Goal: Task Accomplishment & Management: Manage account settings

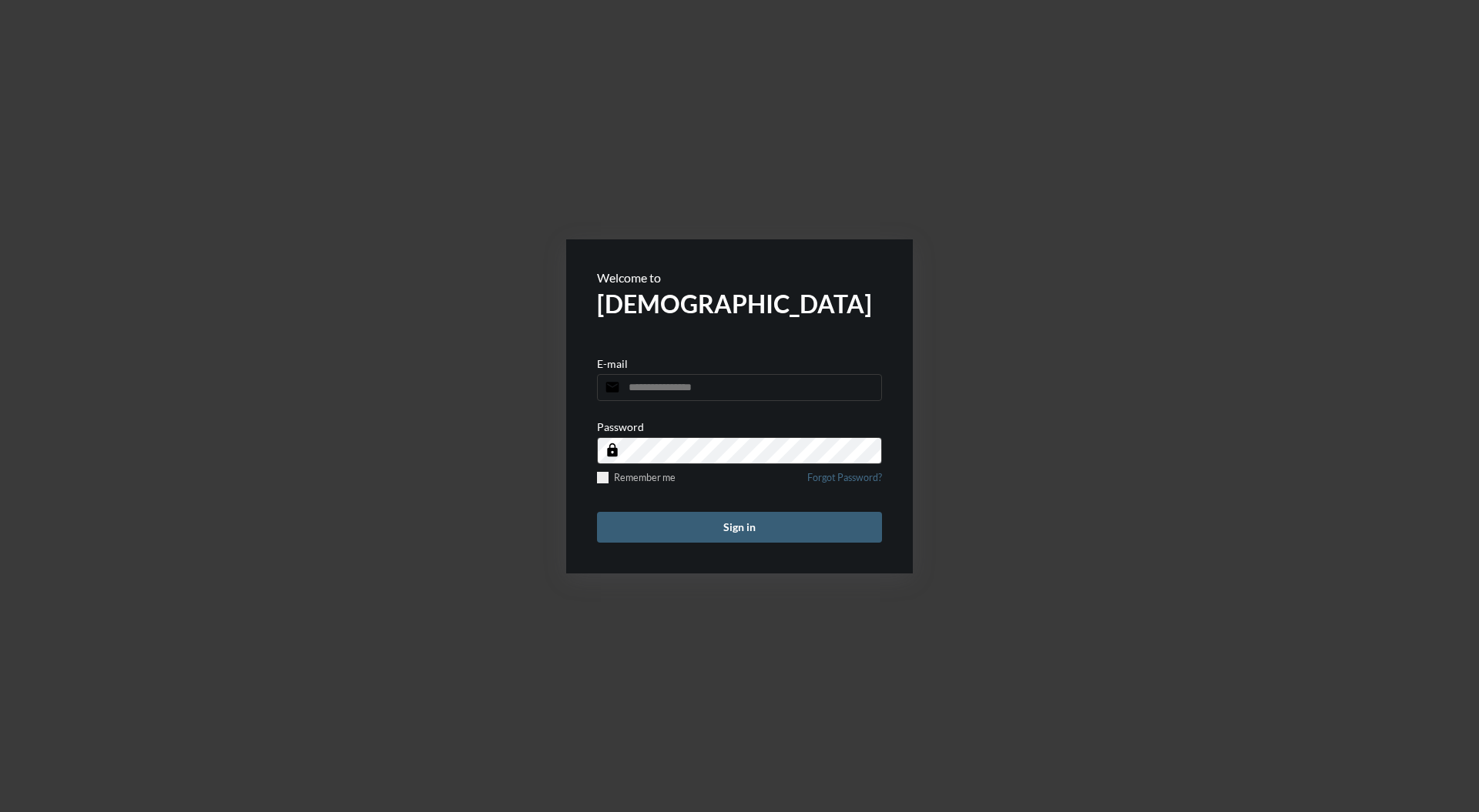
type input "**********"
click at [827, 537] on button "Sign in" at bounding box center [740, 527] width 285 height 31
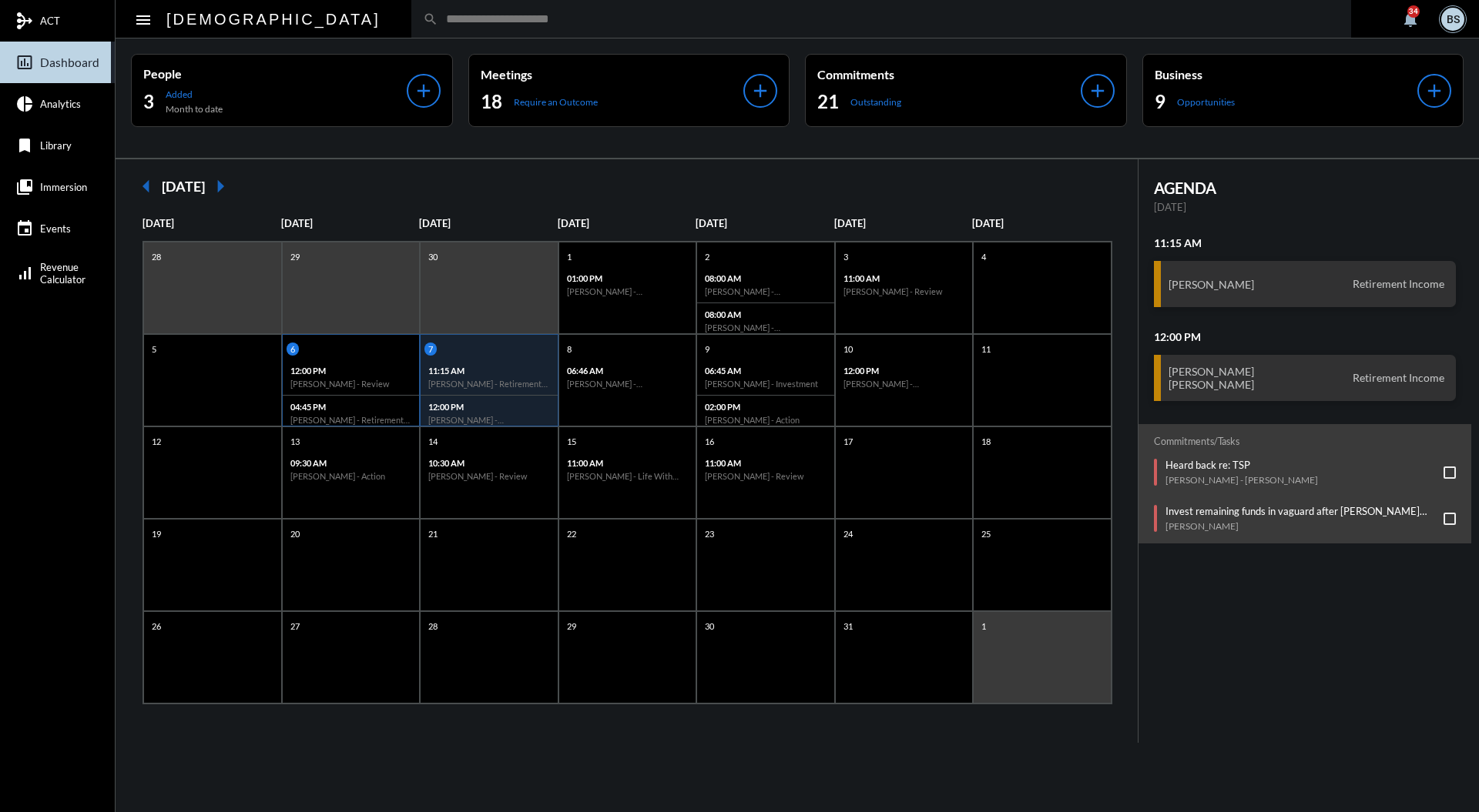
click at [363, 368] on p "12:00 PM" at bounding box center [351, 370] width 121 height 10
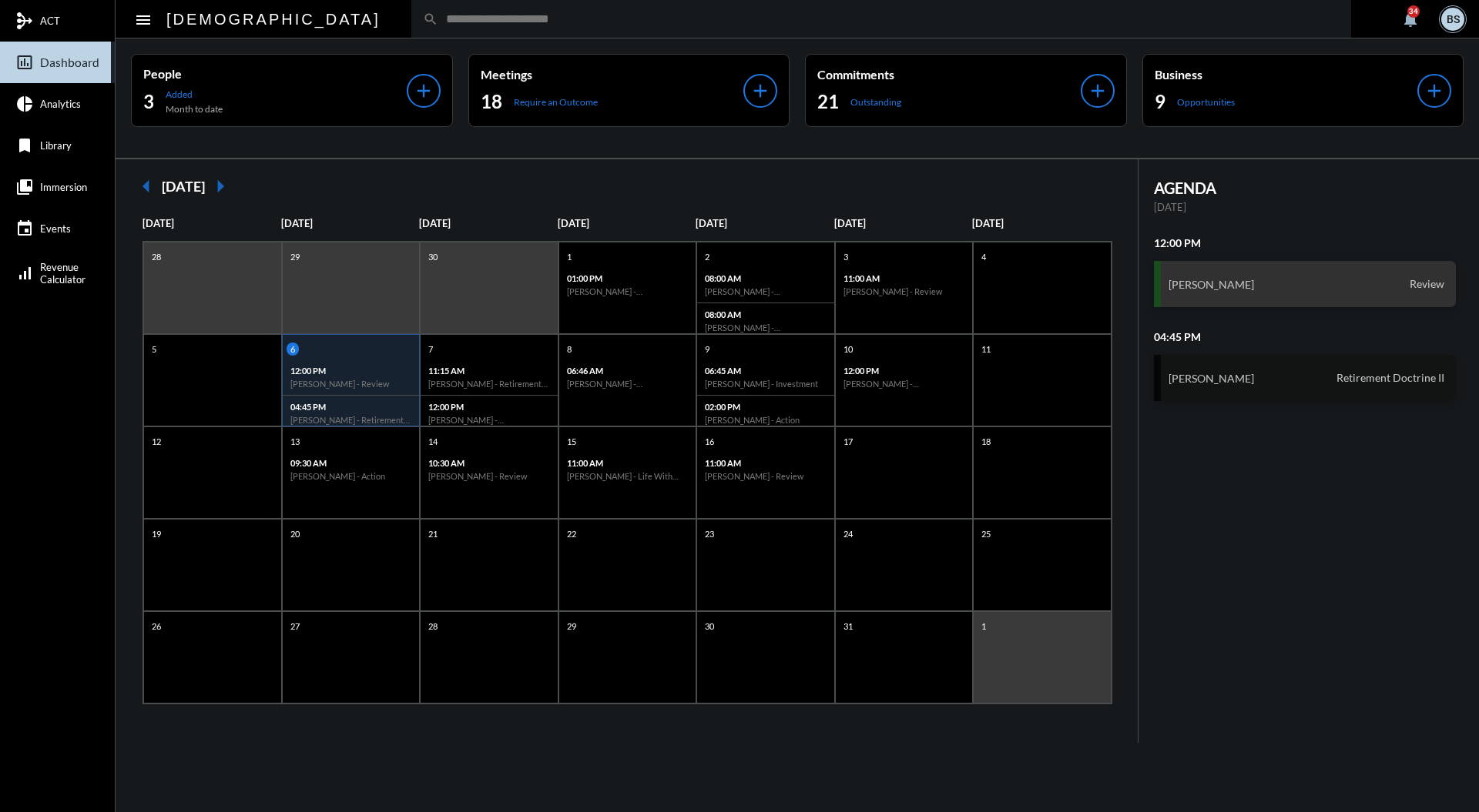
click at [1342, 384] on div "Devin Swiftney Retirement Doctrine II" at bounding box center [1305, 378] width 303 height 47
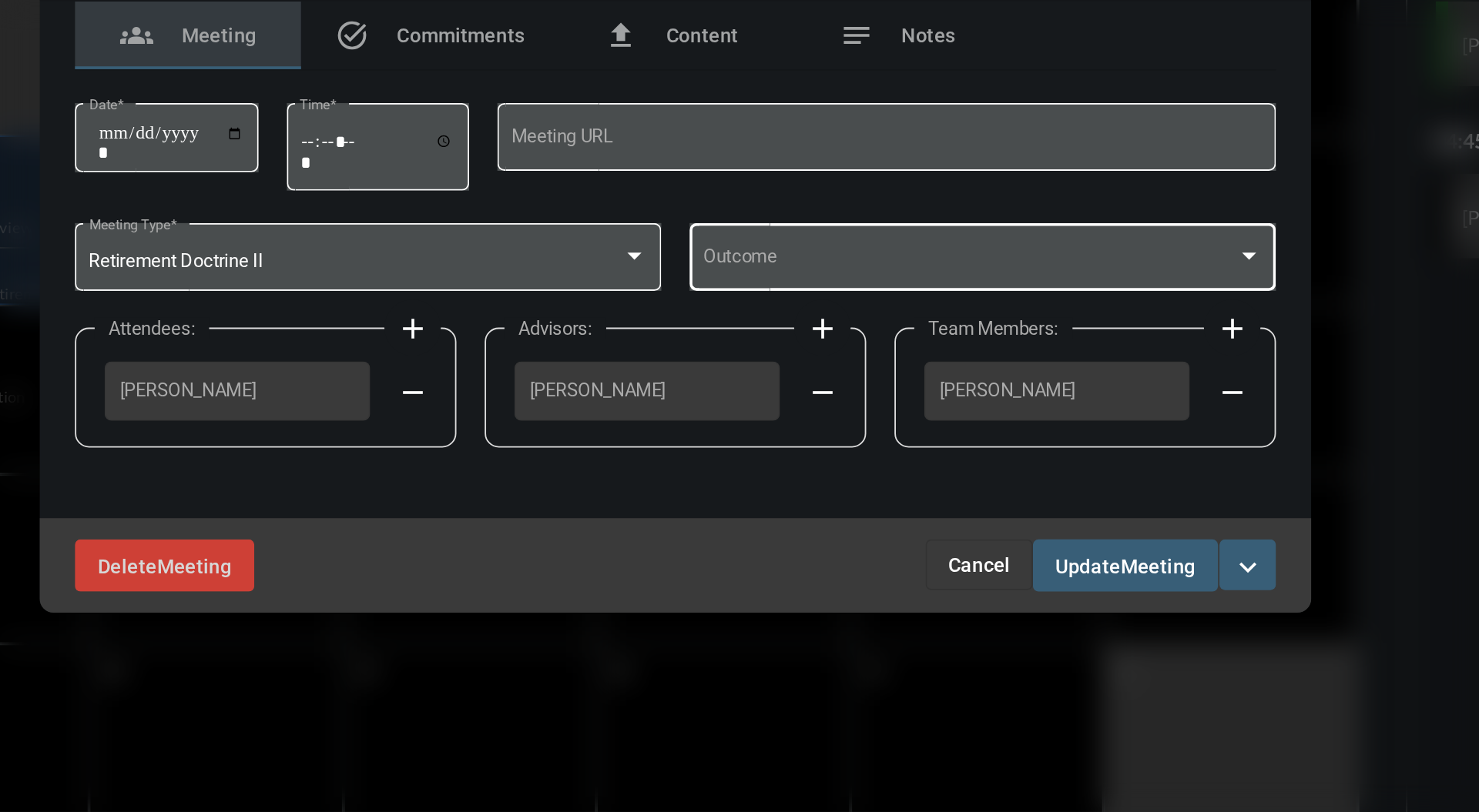
click at [1050, 401] on div at bounding box center [1052, 400] width 7 height 4
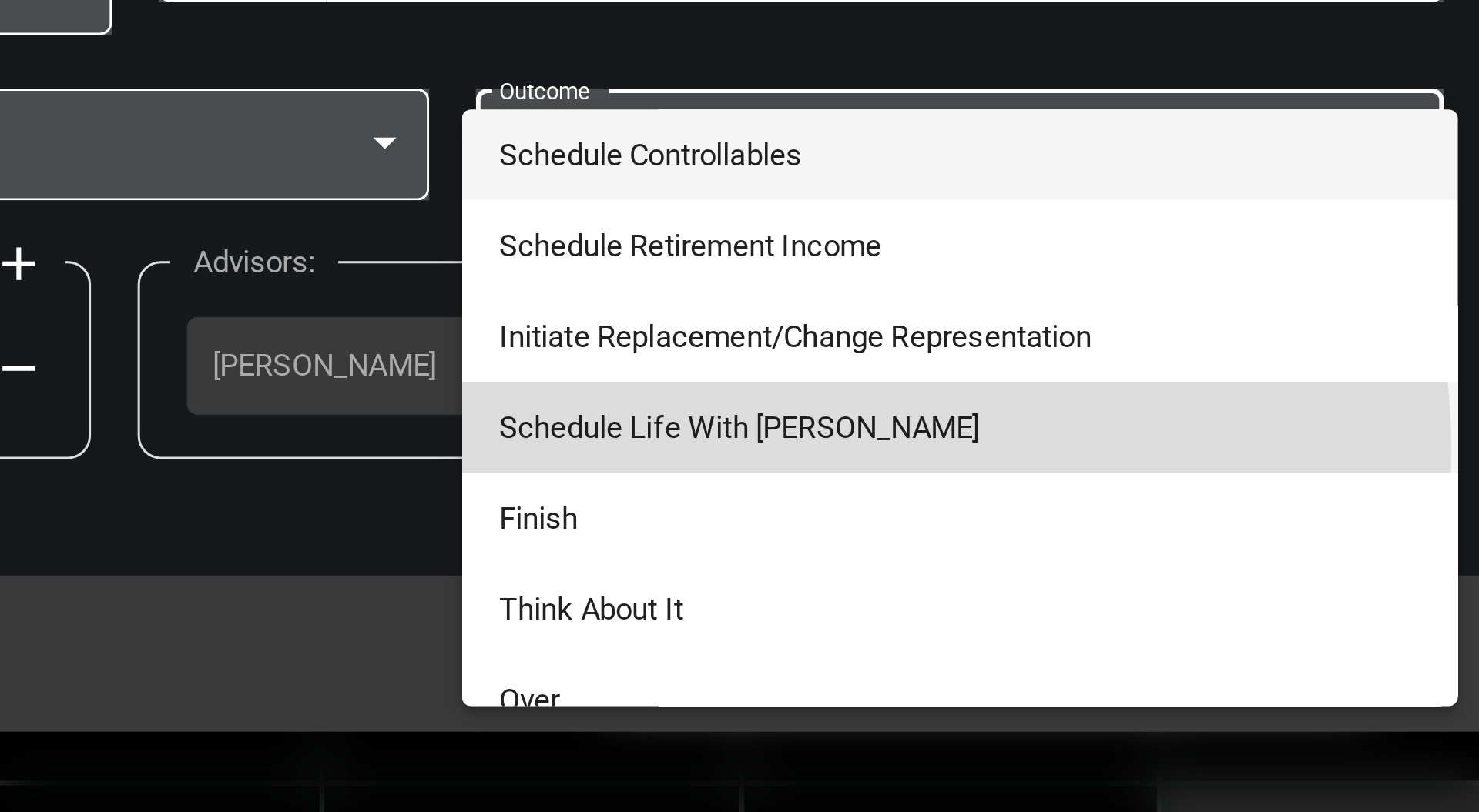
click at [861, 501] on span "Schedule Life With Alacrity" at bounding box center [906, 494] width 305 height 30
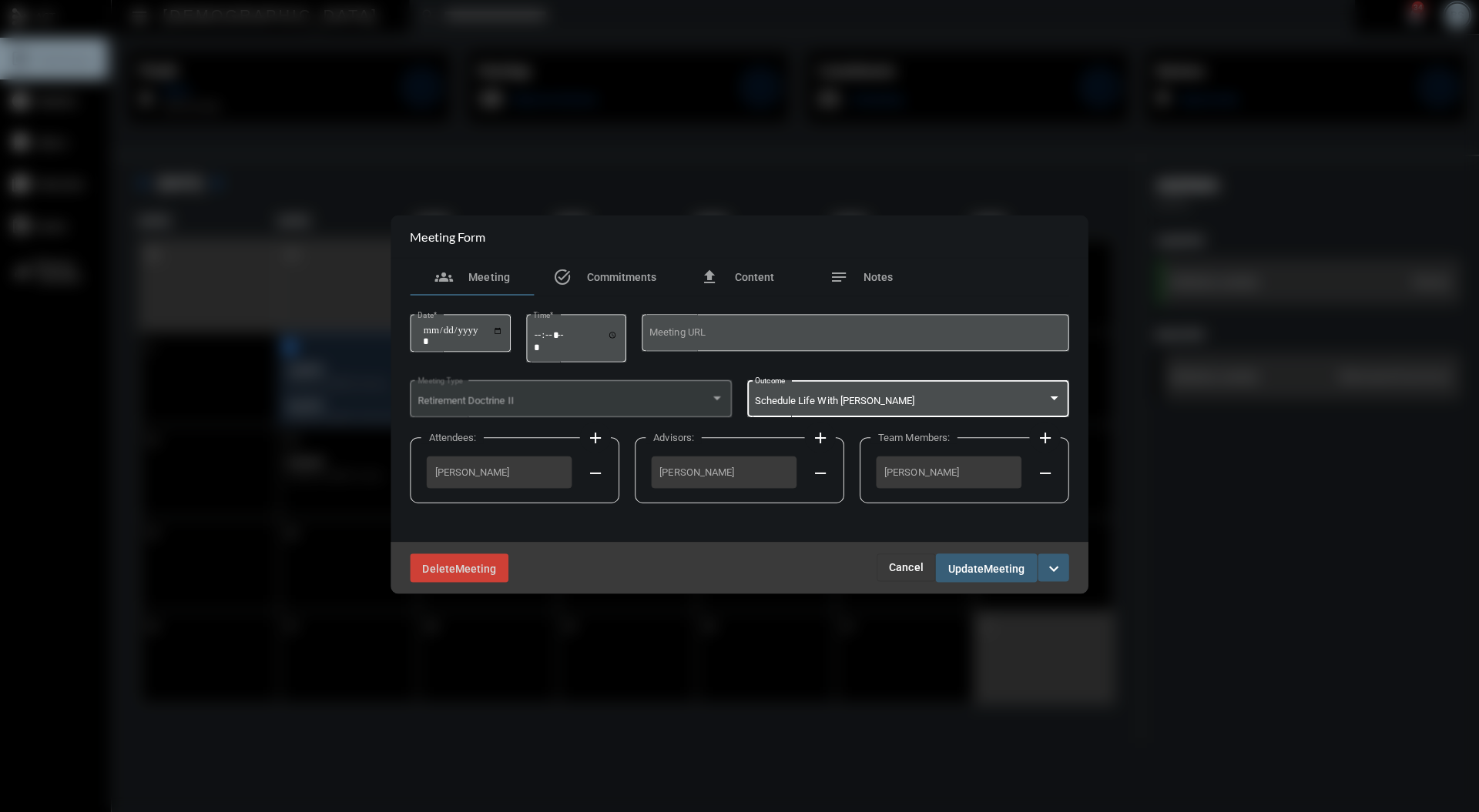
click at [1006, 584] on div "Delete Meeting Cancel Update Meeting expand_more" at bounding box center [739, 568] width 693 height 51
click at [911, 575] on button "Cancel" at bounding box center [905, 569] width 59 height 28
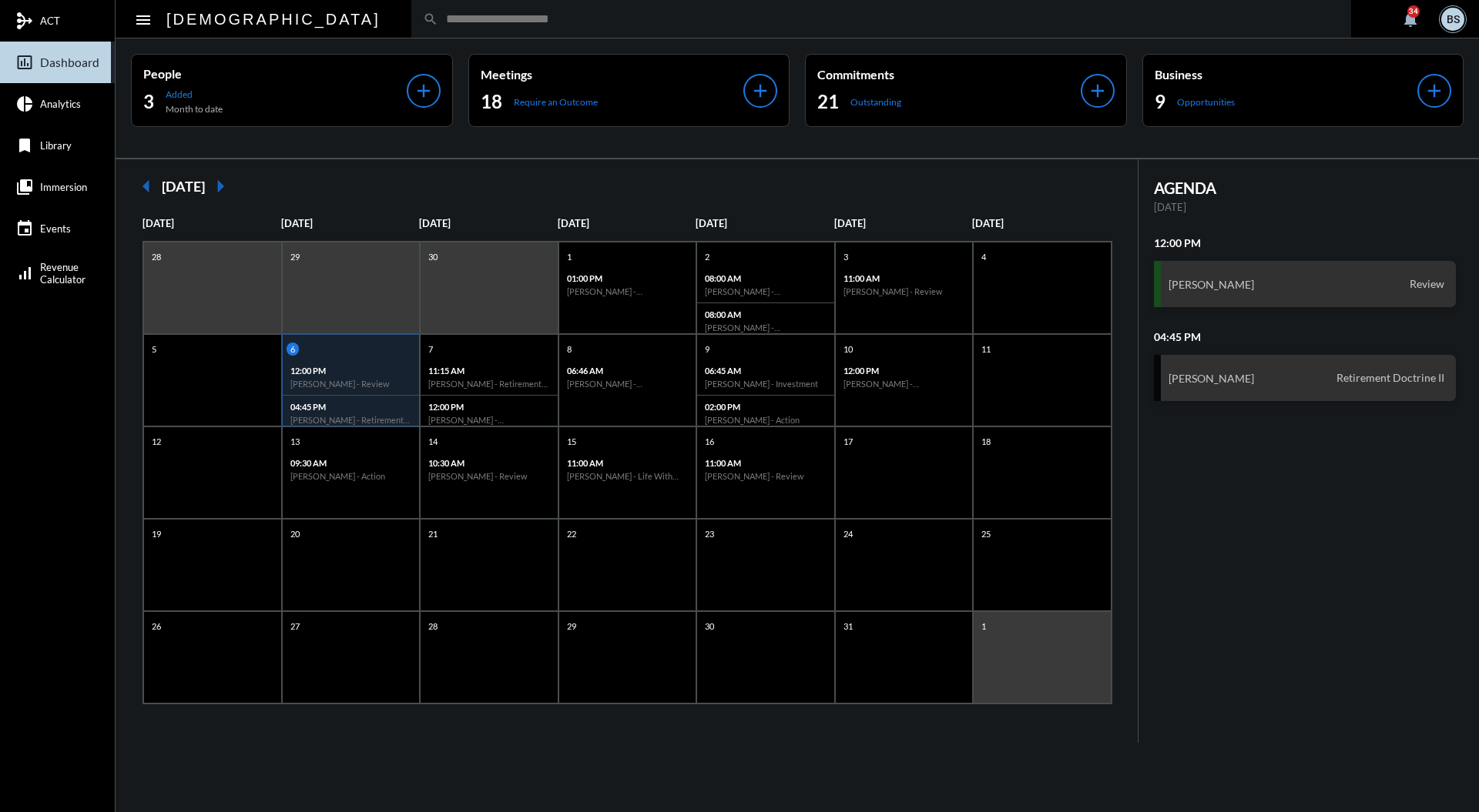
click at [657, 14] on input "text" at bounding box center [889, 19] width 901 height 13
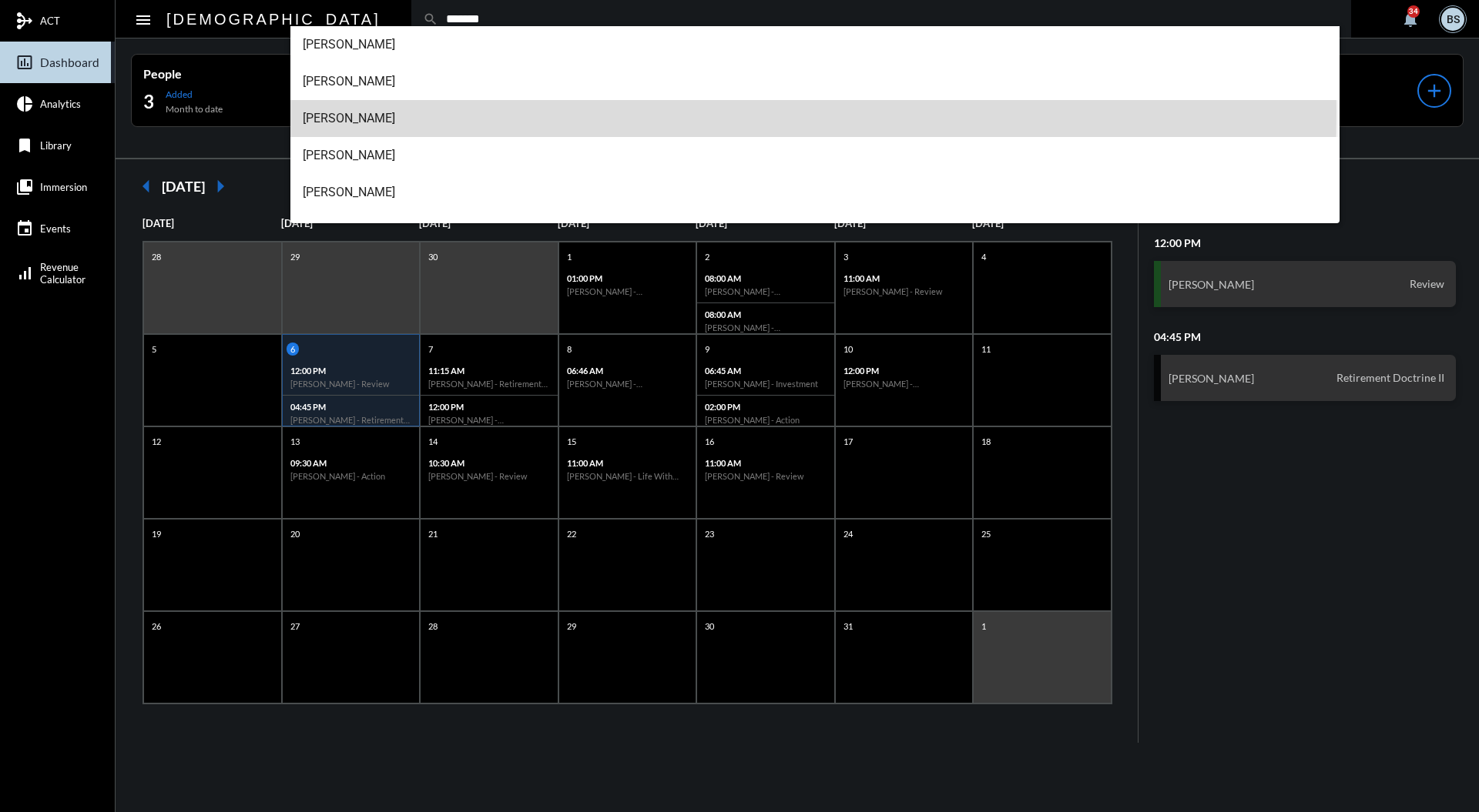
type input "*******"
click at [400, 110] on span "Devin Swiftney" at bounding box center [815, 118] width 1025 height 37
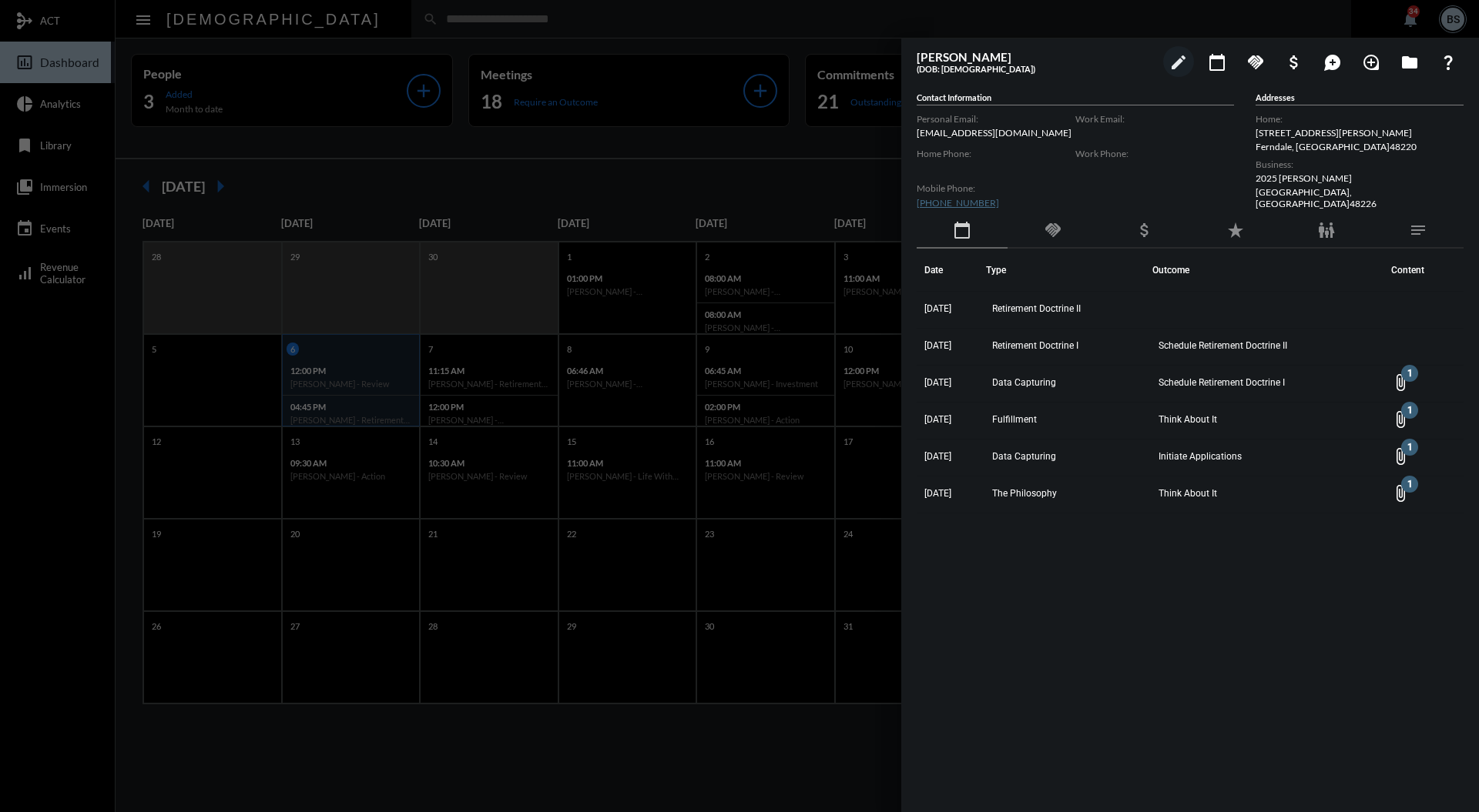
click at [1061, 243] on div "handshake" at bounding box center [1052, 231] width 90 height 35
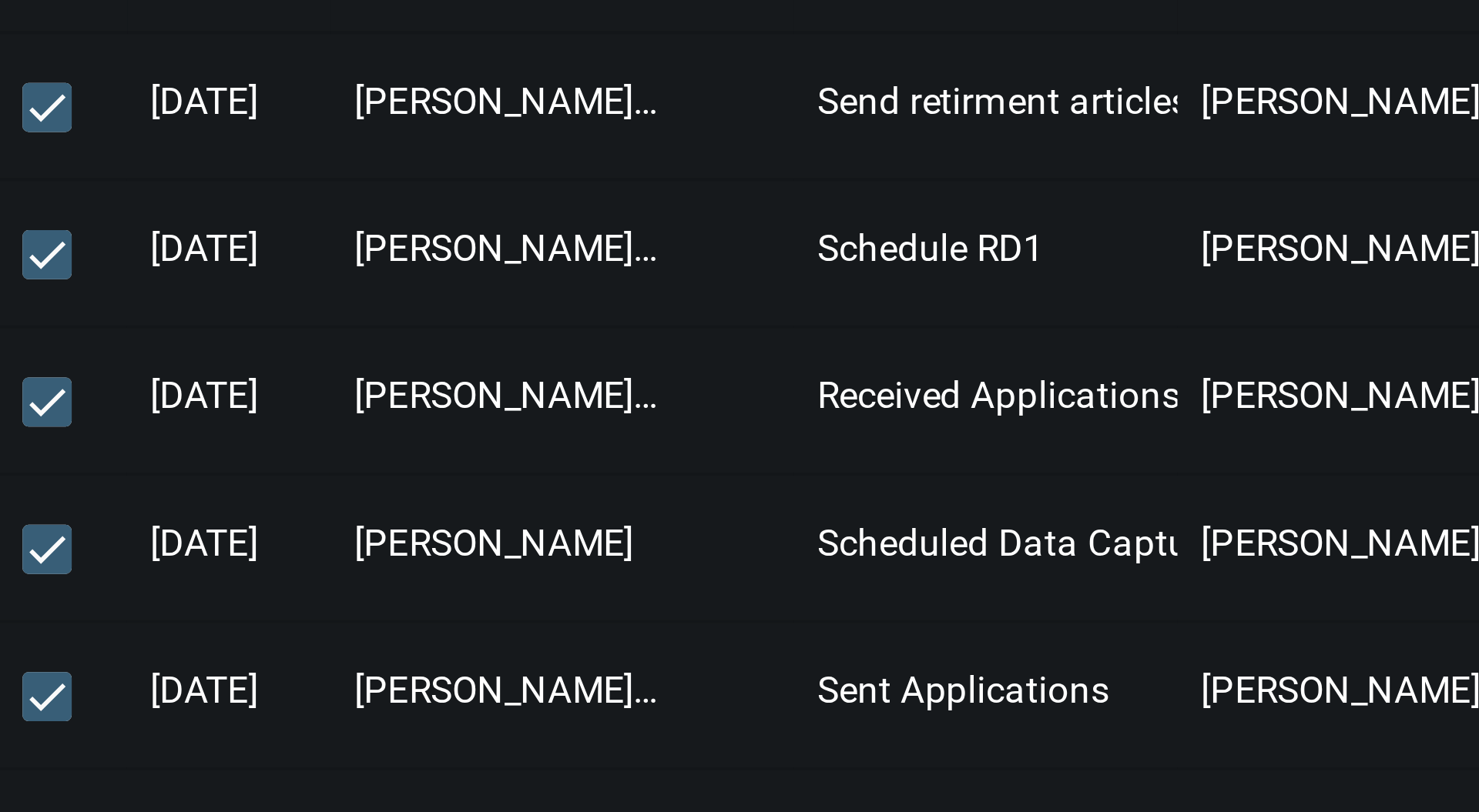
scroll to position [7, 0]
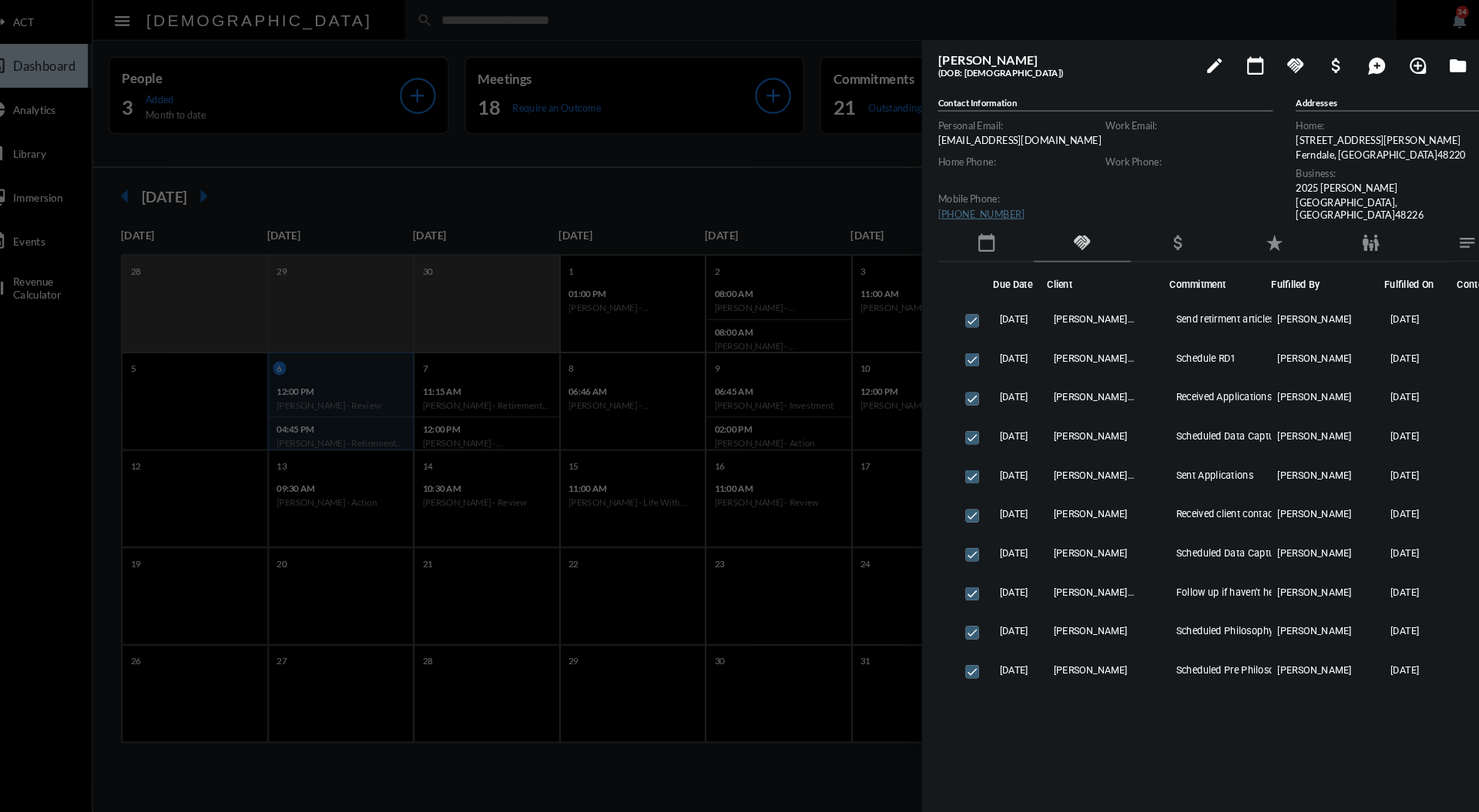
click at [974, 224] on div "calendar_today" at bounding box center [961, 231] width 90 height 35
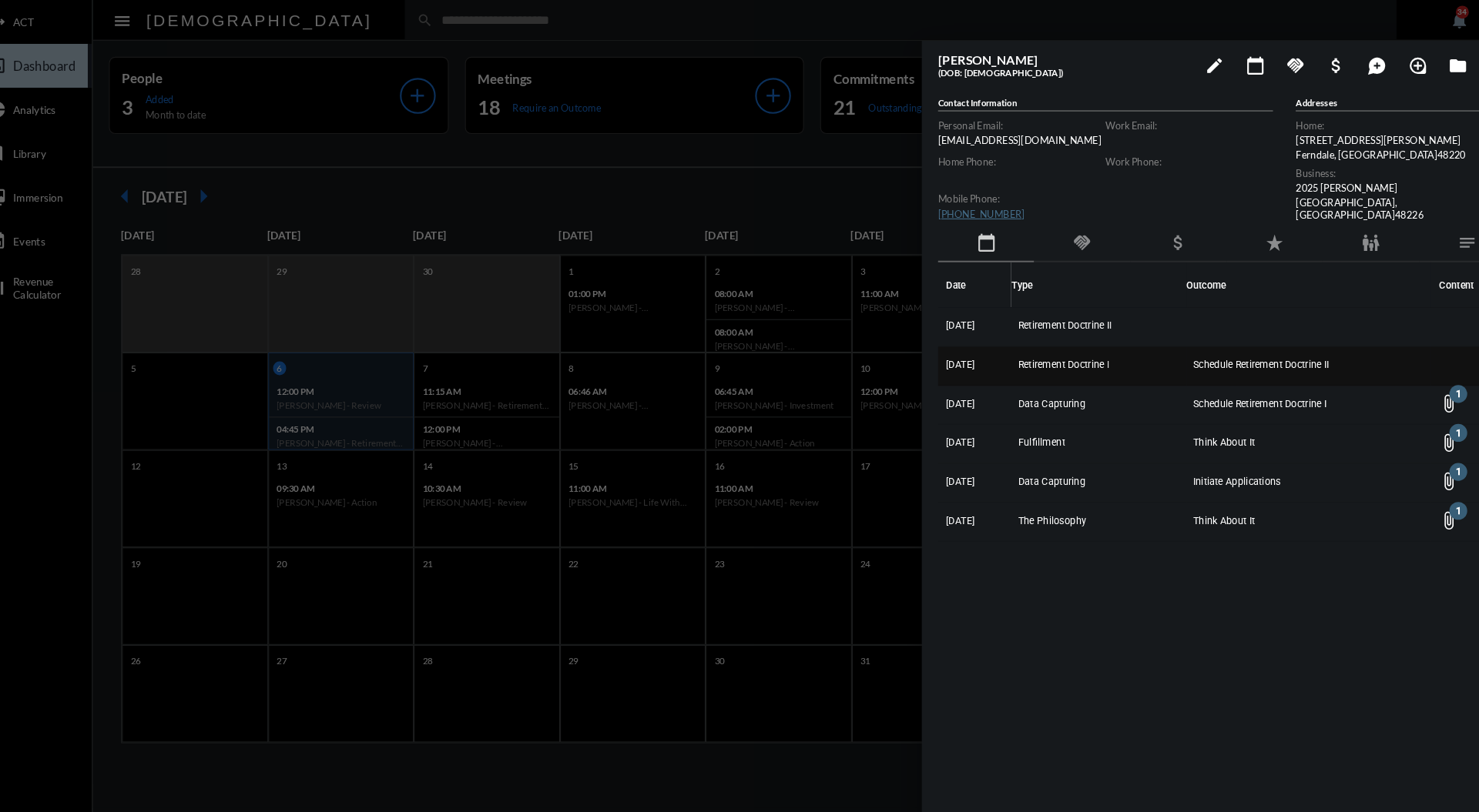
click at [1079, 329] on td "Retirement Doctrine I" at bounding box center [1069, 348] width 166 height 37
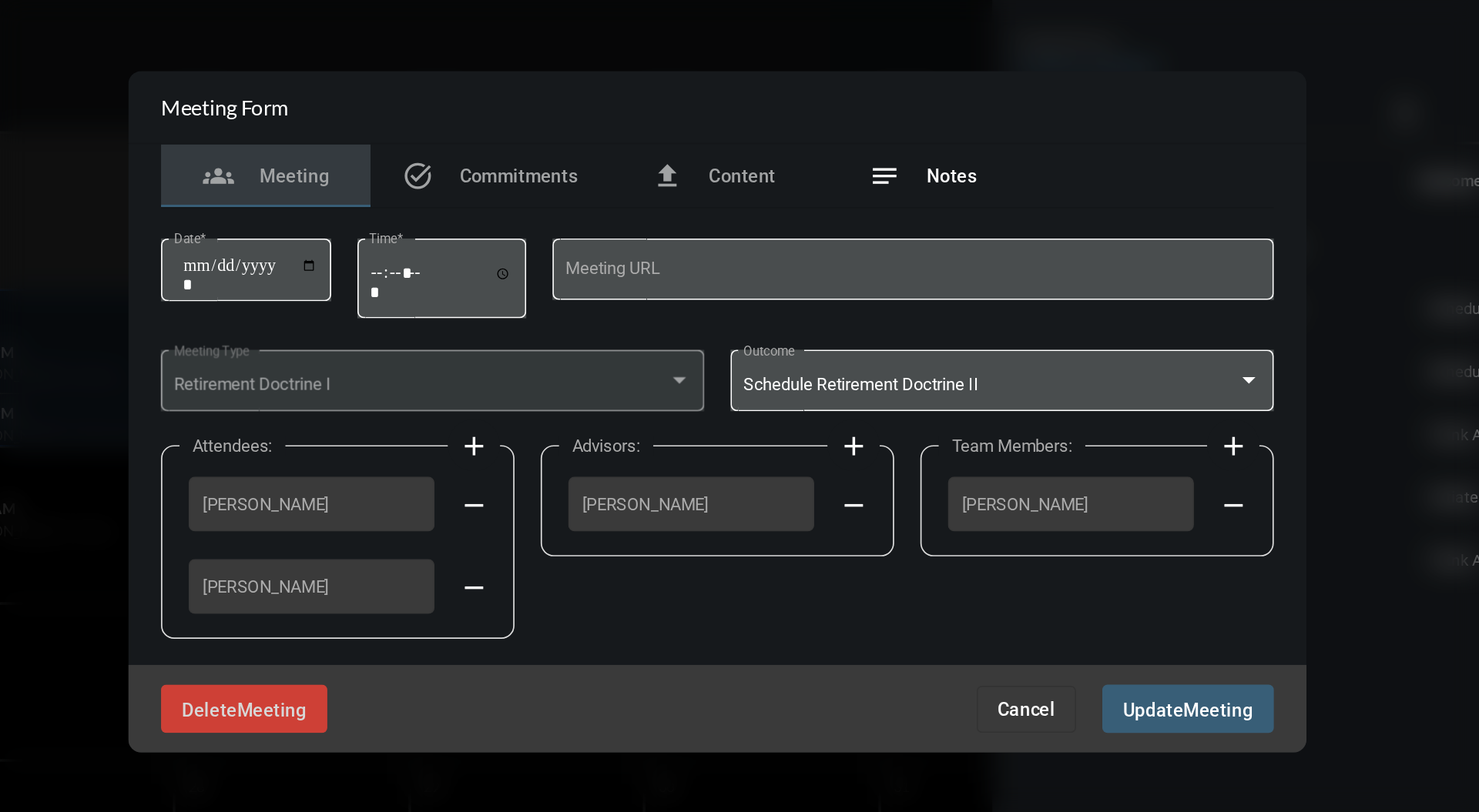
click at [884, 263] on span "Notes" at bounding box center [877, 267] width 29 height 12
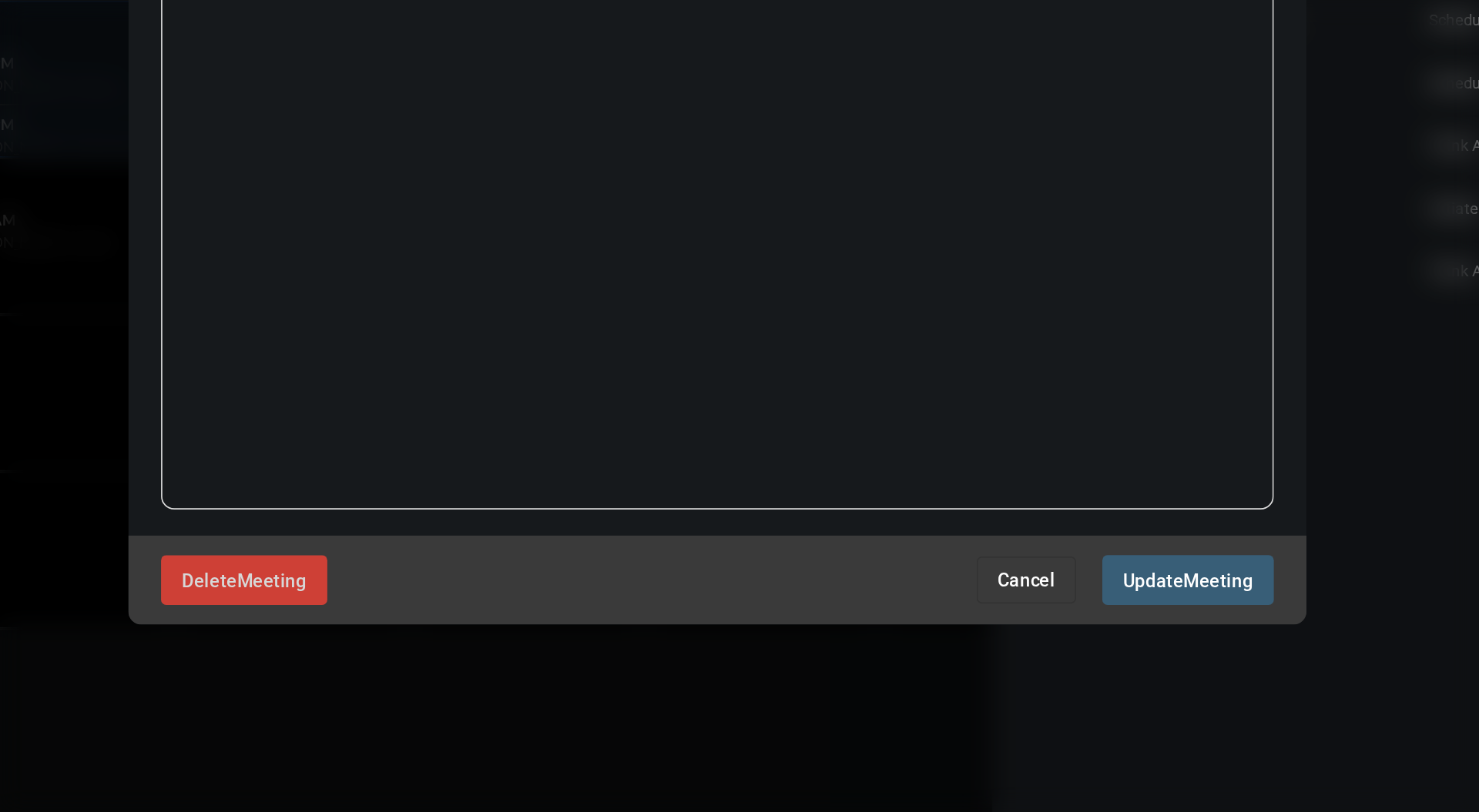
scroll to position [0, 0]
click at [922, 676] on span "Cancel" at bounding box center [921, 675] width 34 height 12
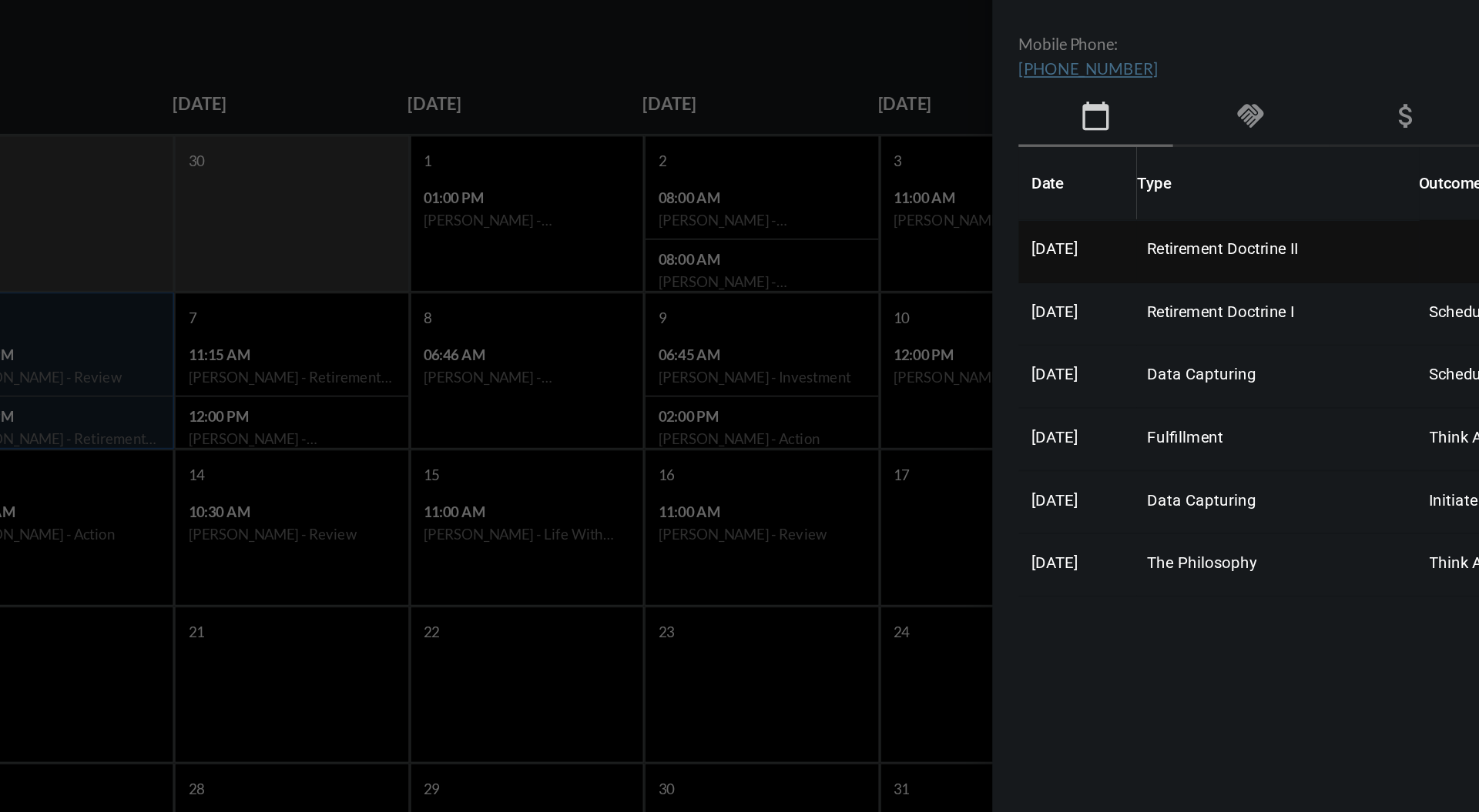
click at [1063, 315] on td "Retirement Doctrine II" at bounding box center [1069, 310] width 166 height 37
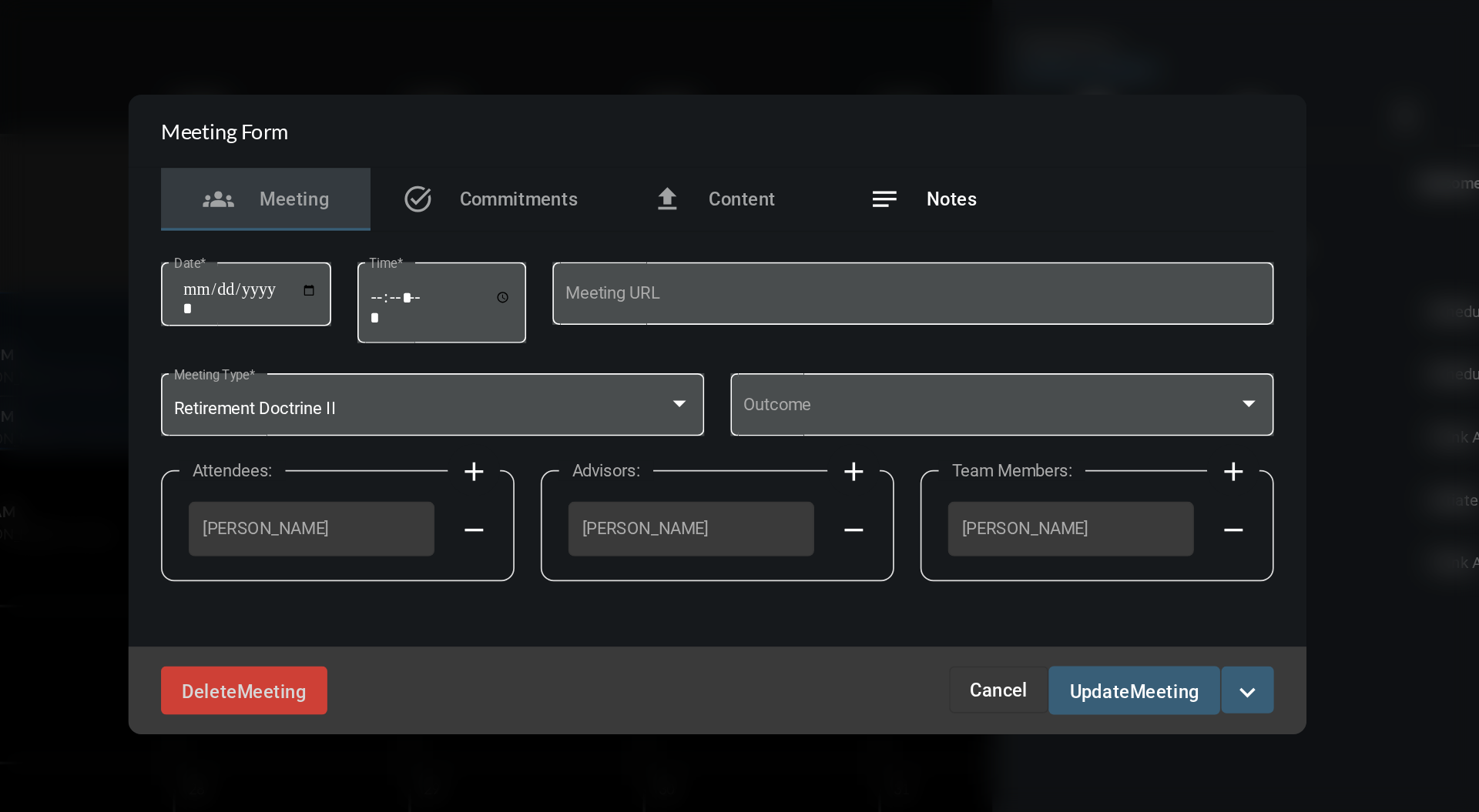
click at [887, 283] on span "Notes" at bounding box center [877, 279] width 29 height 12
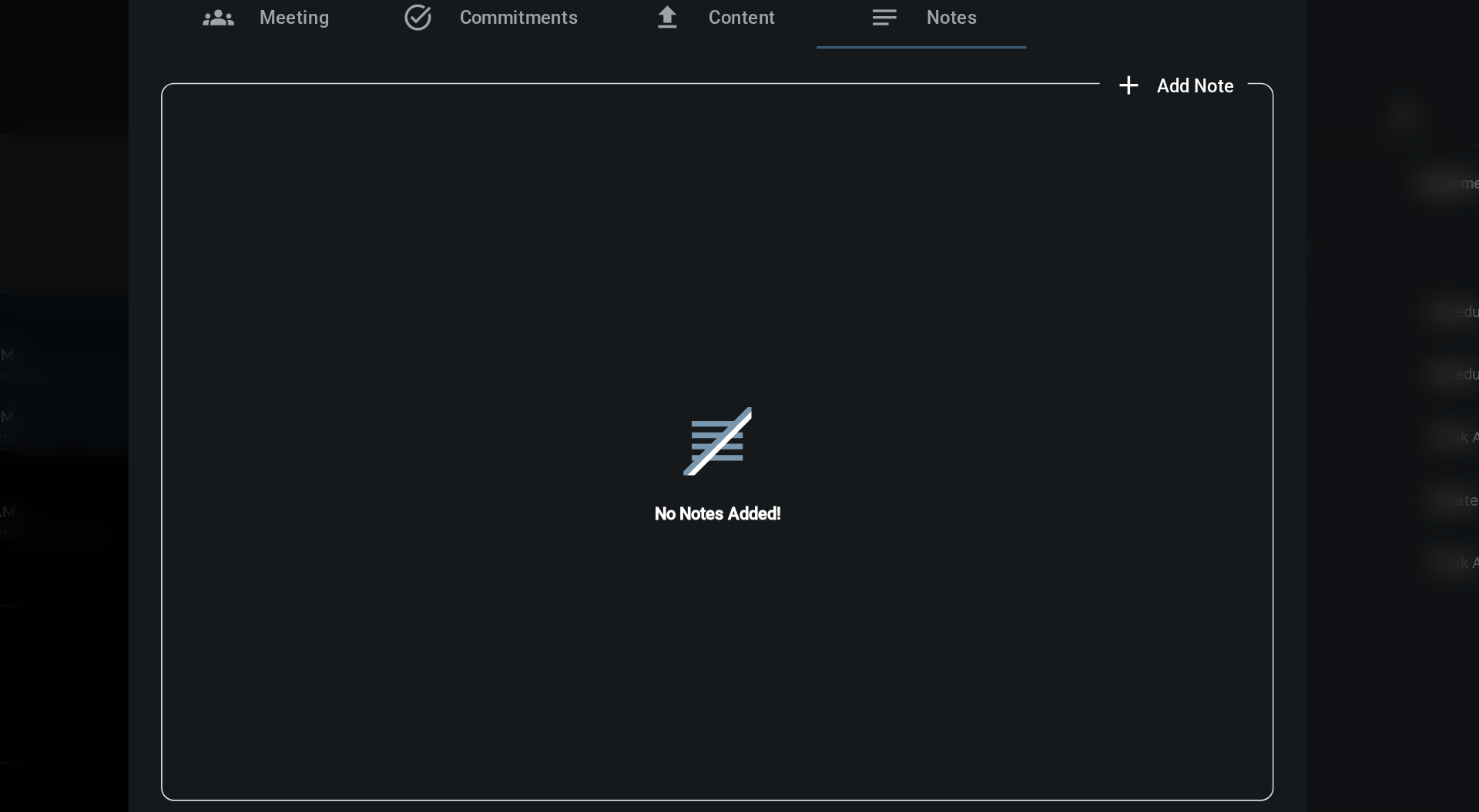
click at [1035, 214] on span "Add Note" at bounding box center [1020, 212] width 46 height 12
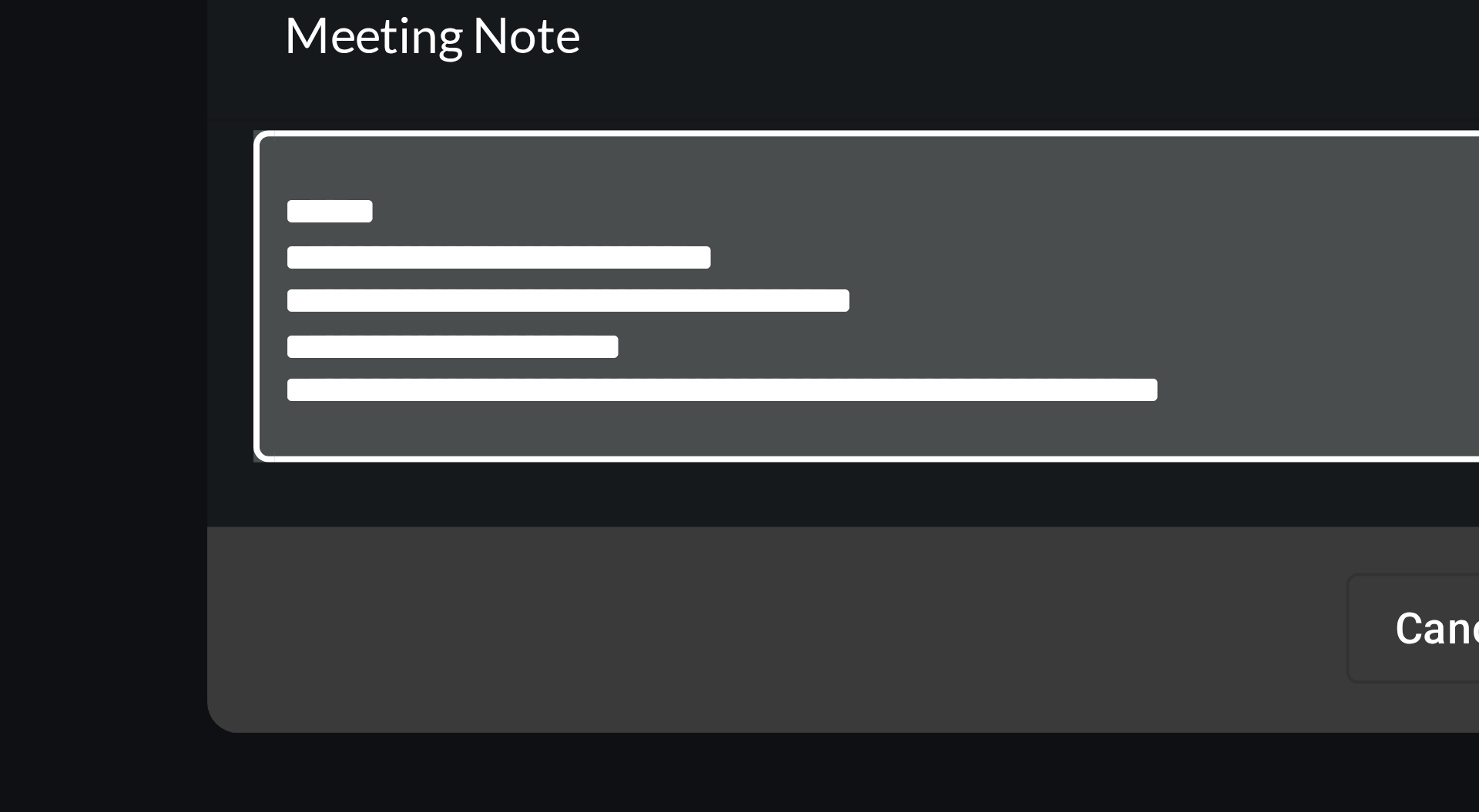
scroll to position [8, 0]
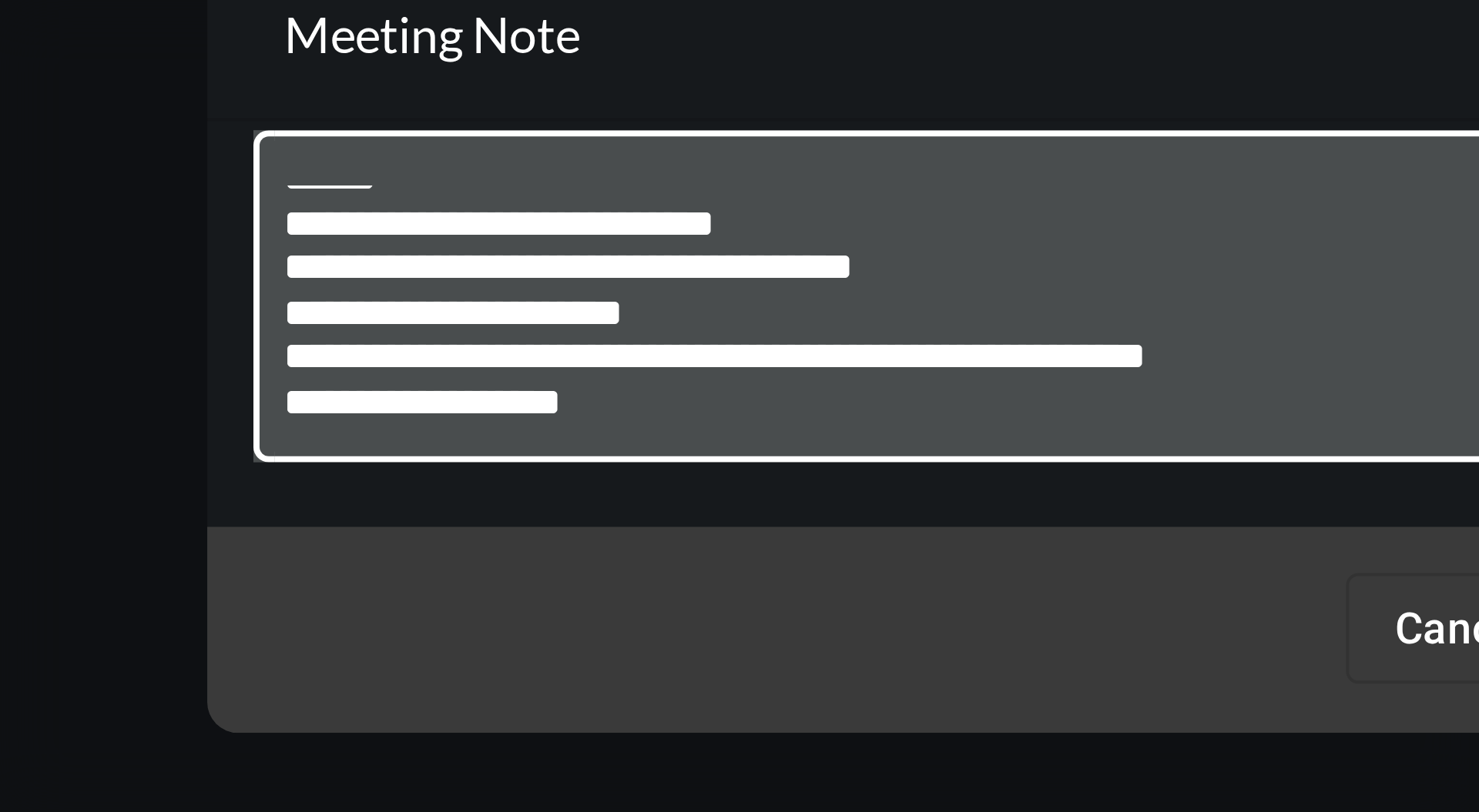
click at [711, 392] on textarea "**********" at bounding box center [740, 397] width 424 height 61
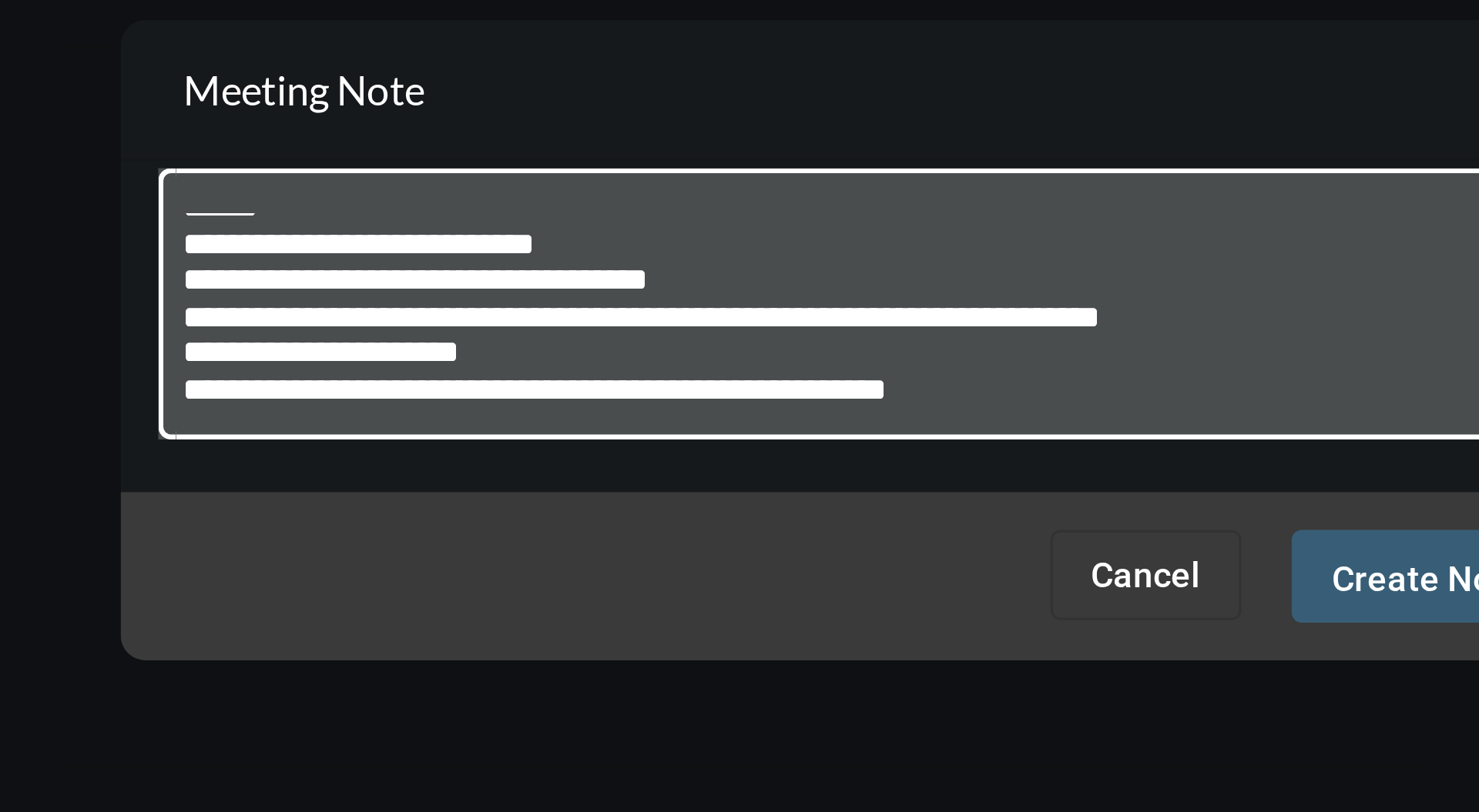
click at [834, 423] on textarea "**********" at bounding box center [740, 397] width 424 height 61
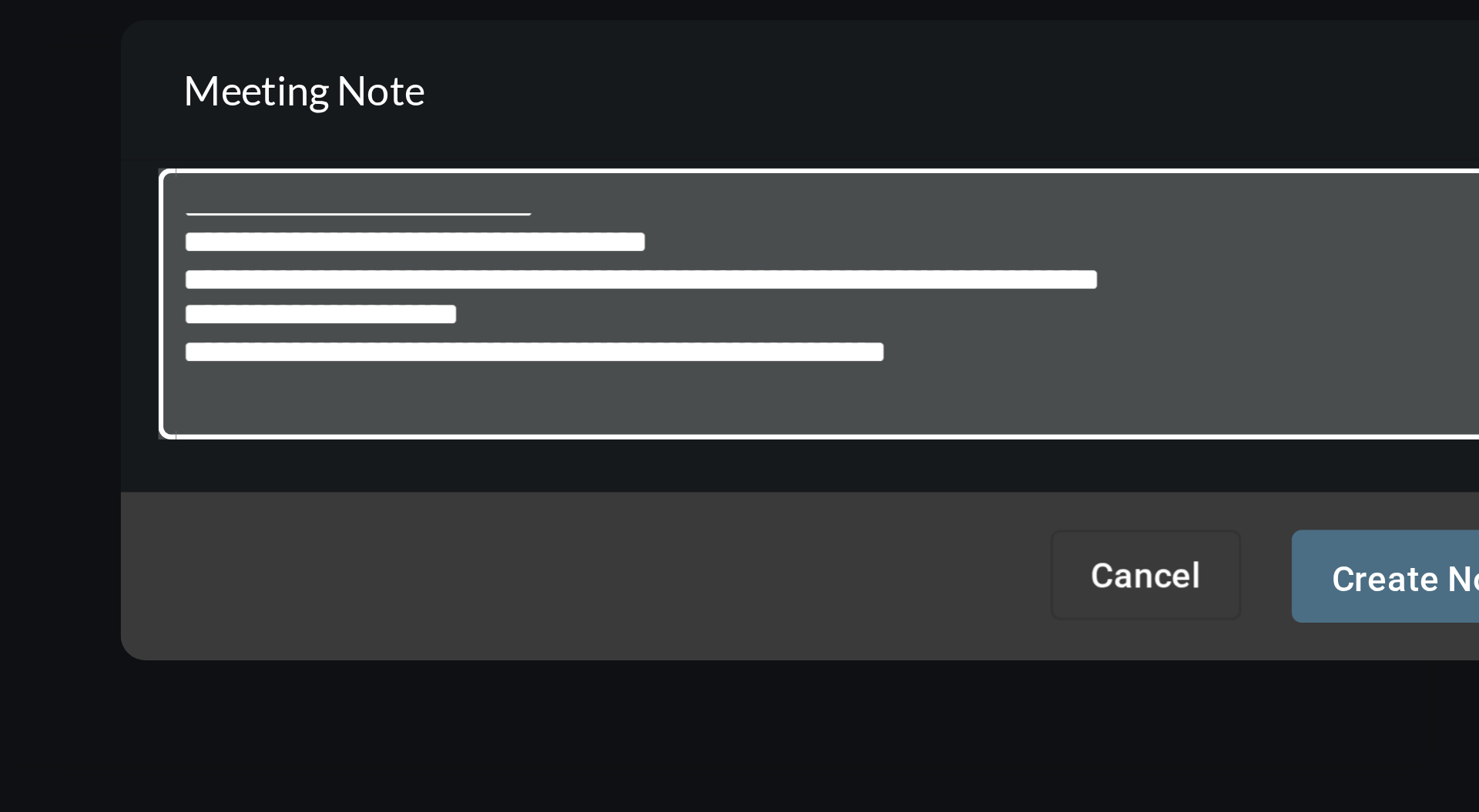
type textarea "**********"
click at [894, 477] on span "Create Note" at bounding box center [909, 478] width 60 height 12
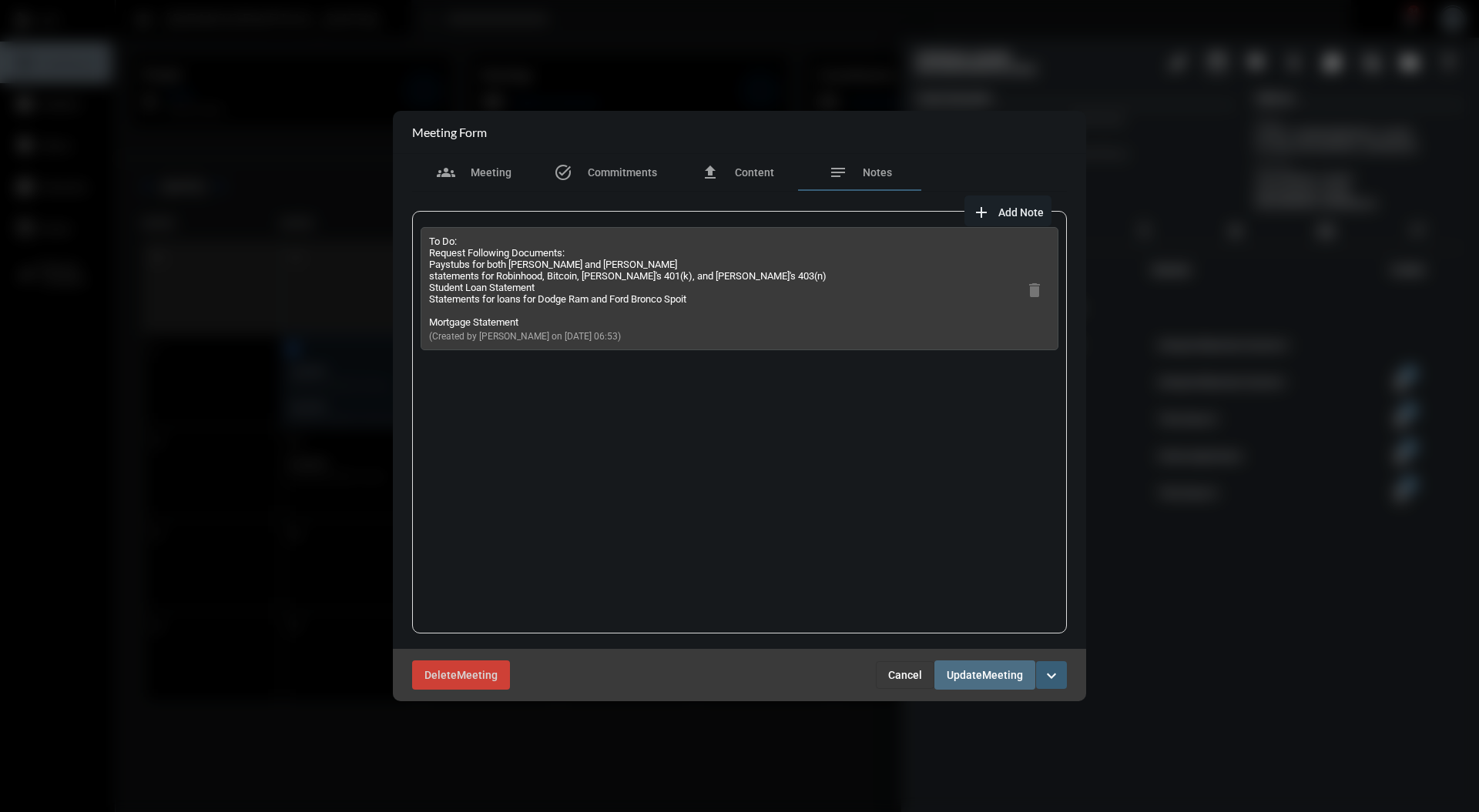
click at [990, 674] on span "Meeting" at bounding box center [1002, 676] width 41 height 12
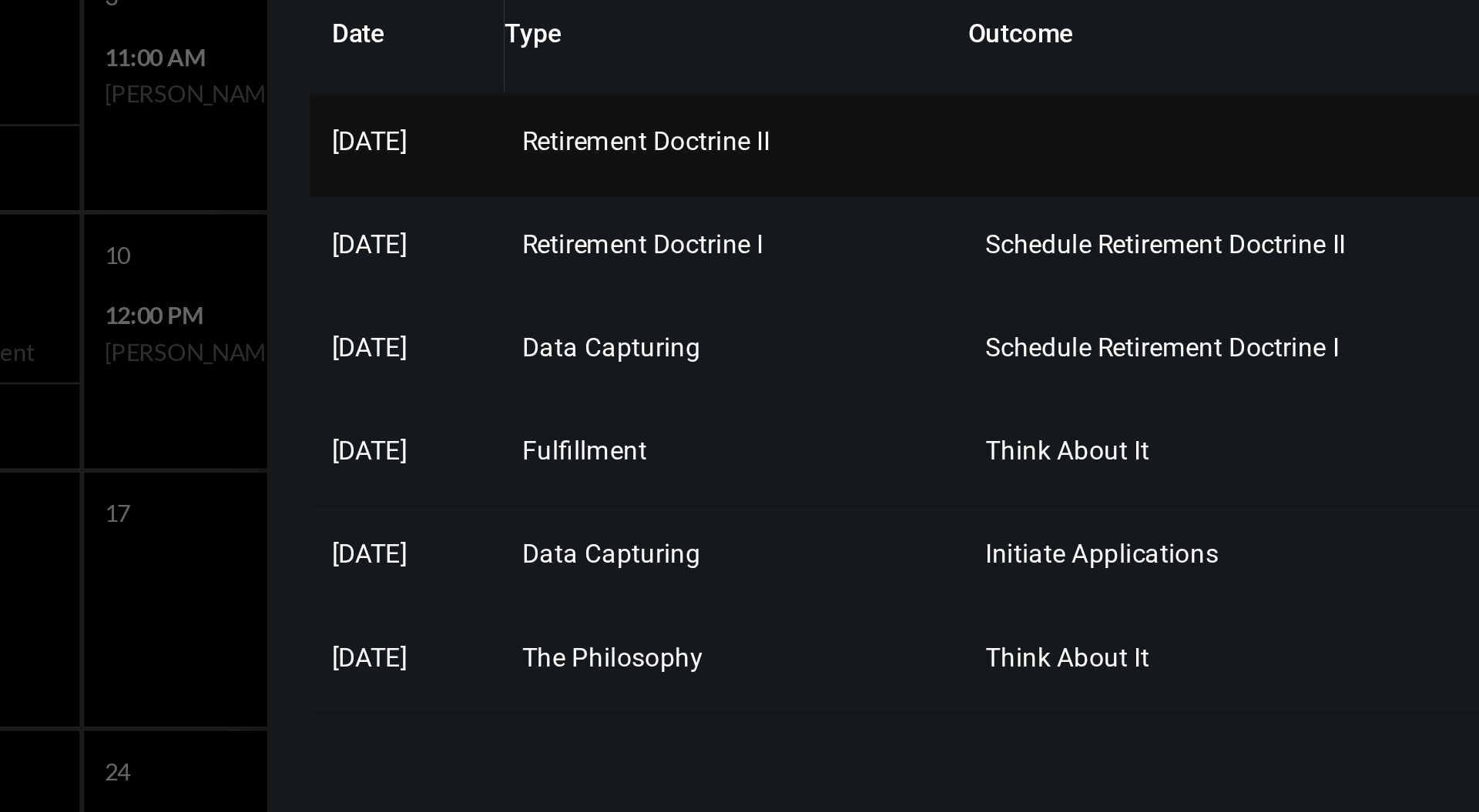
click at [1080, 312] on span "Retirement Doctrine II" at bounding box center [1036, 309] width 89 height 11
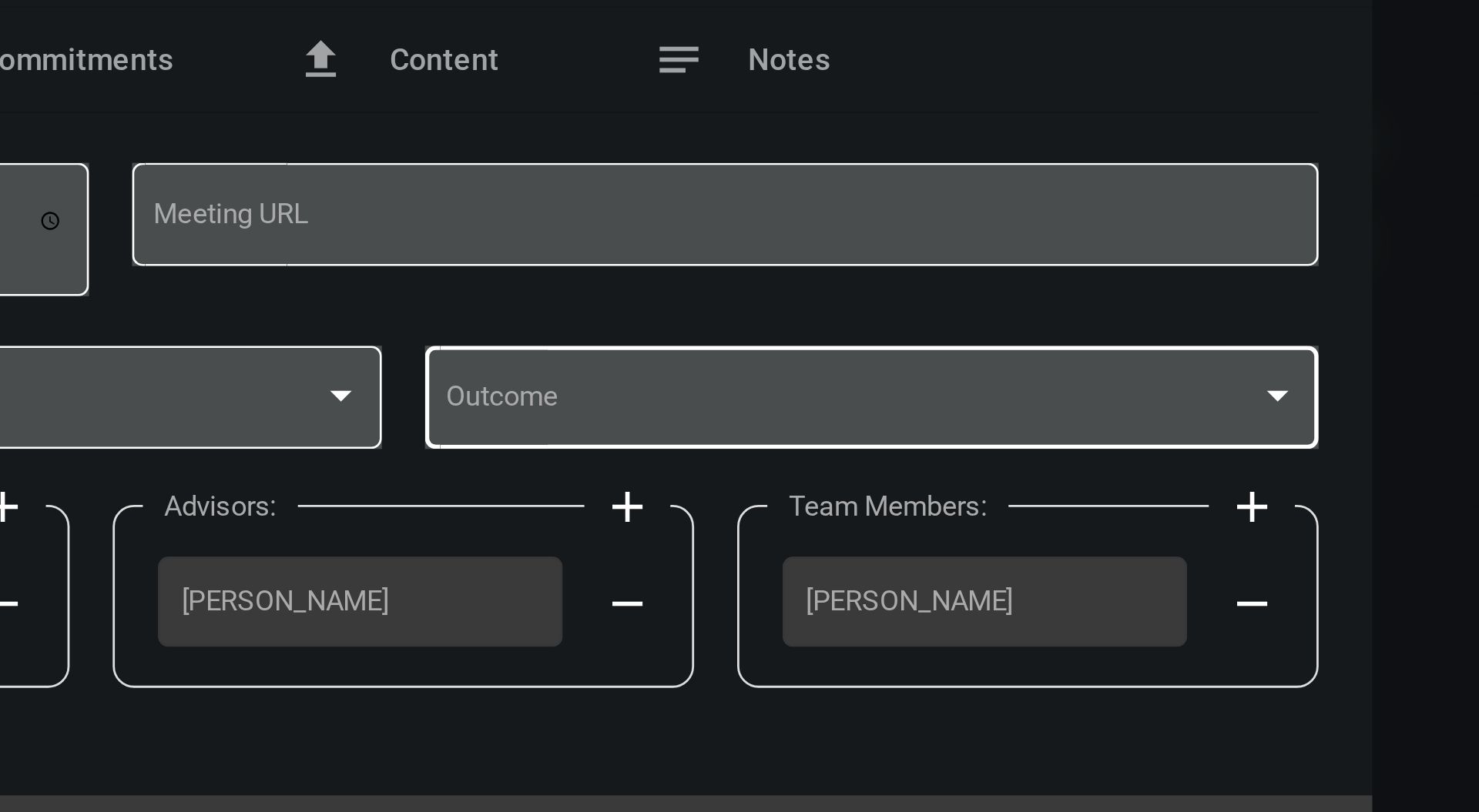
click at [1055, 400] on div at bounding box center [1052, 400] width 7 height 4
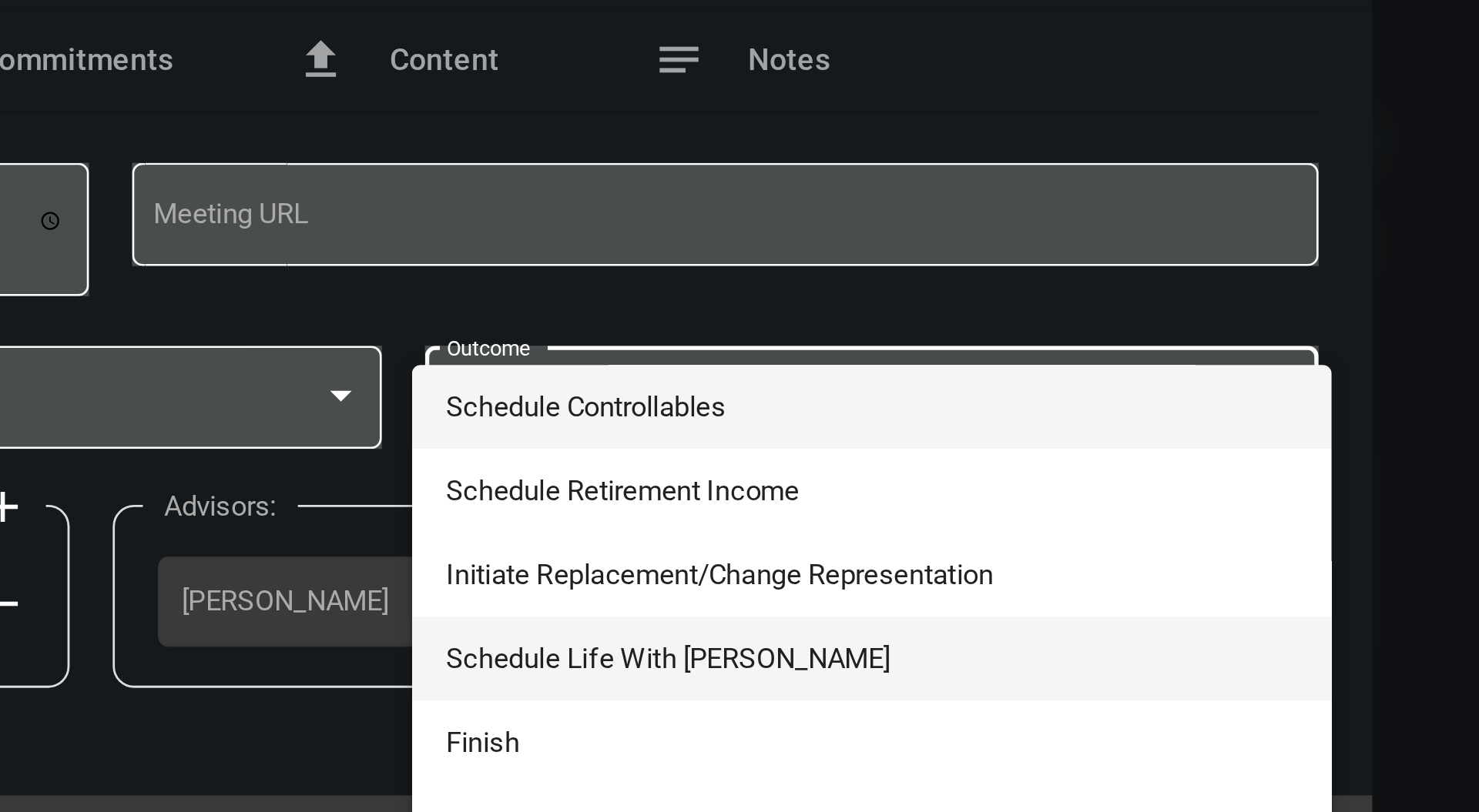
click at [851, 499] on span "Schedule Life With Alacrity" at bounding box center [906, 494] width 305 height 30
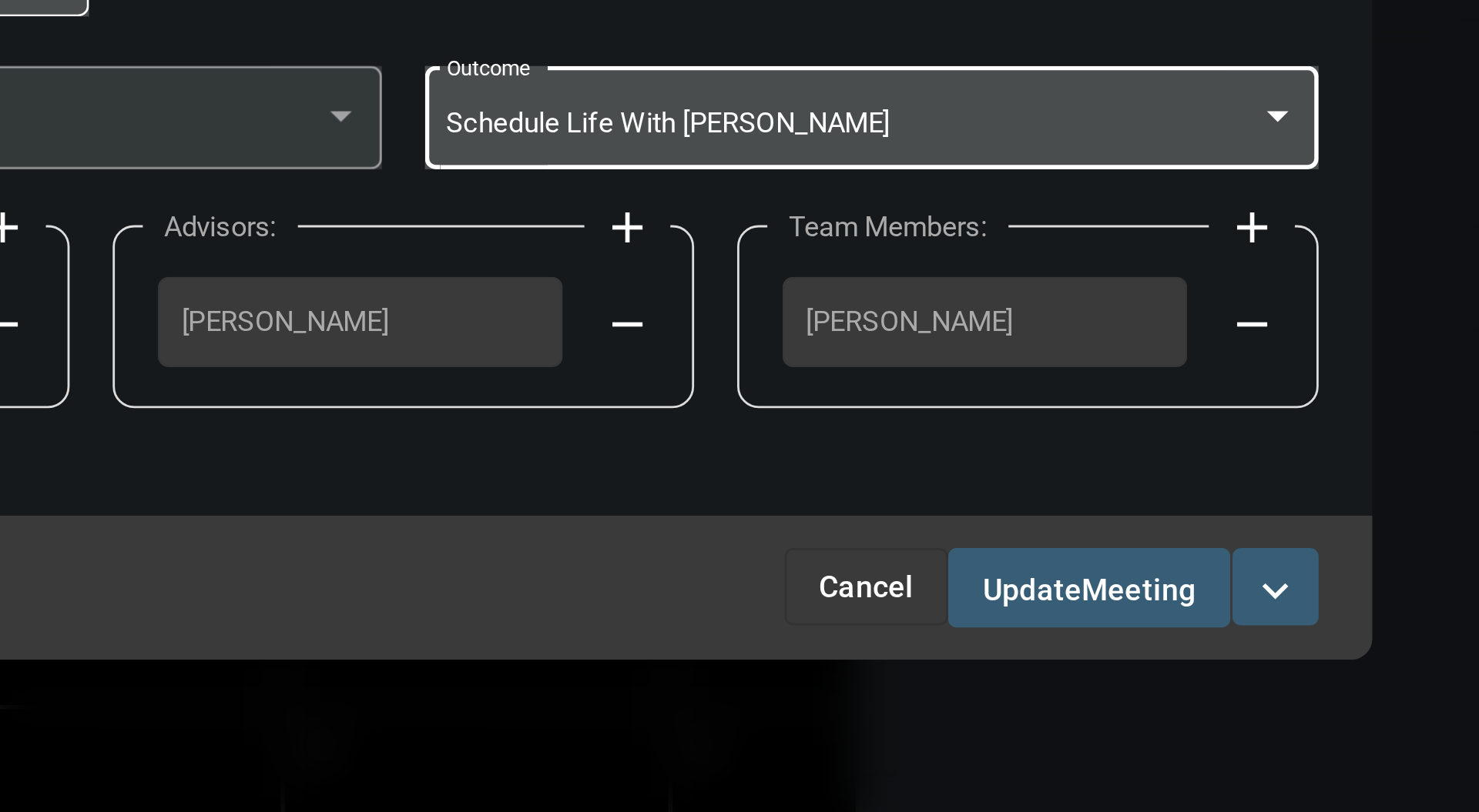
click at [1014, 572] on span "Meeting" at bounding box center [1002, 569] width 41 height 12
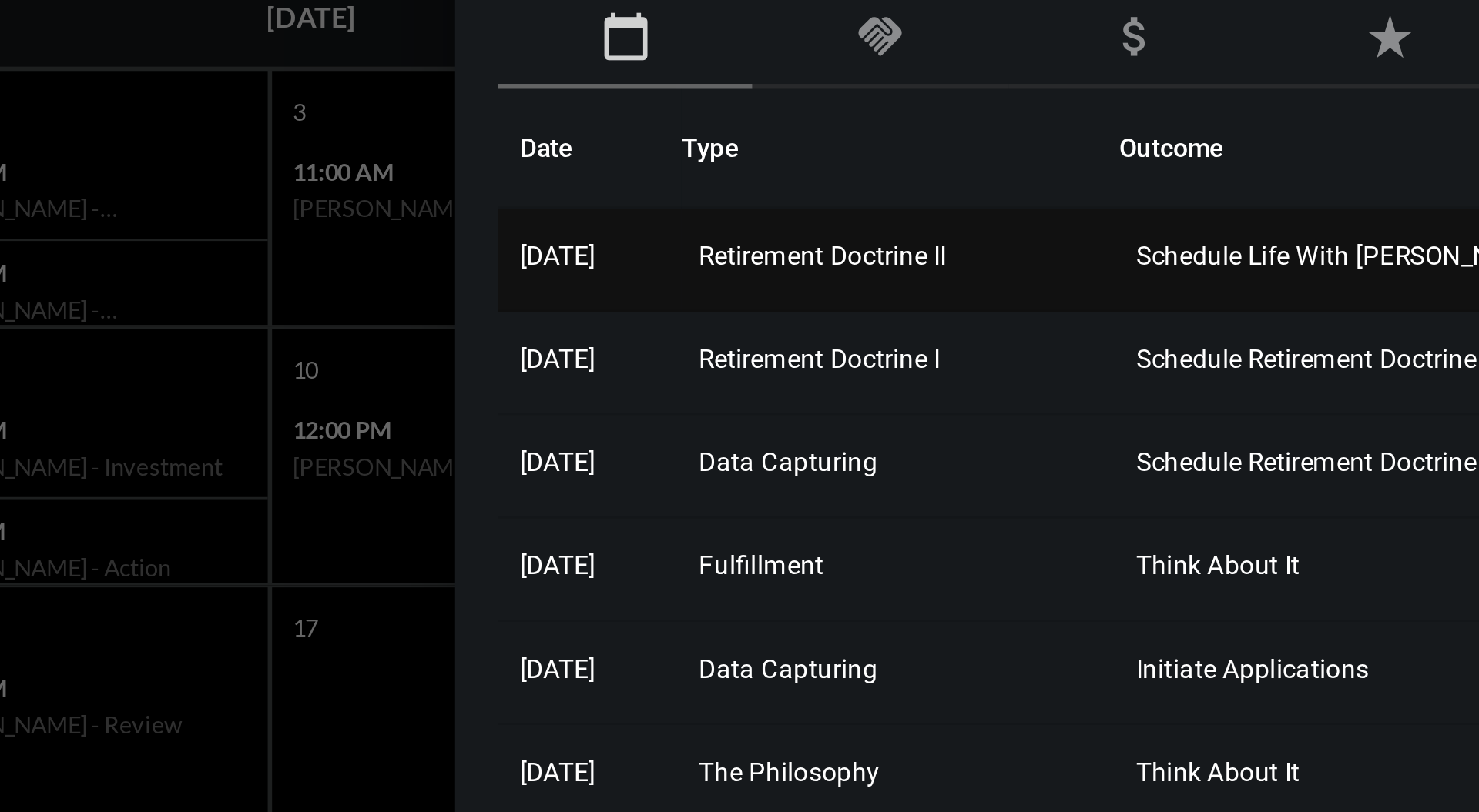
click at [1105, 303] on td "Retirement Doctrine II" at bounding box center [1060, 310] width 157 height 37
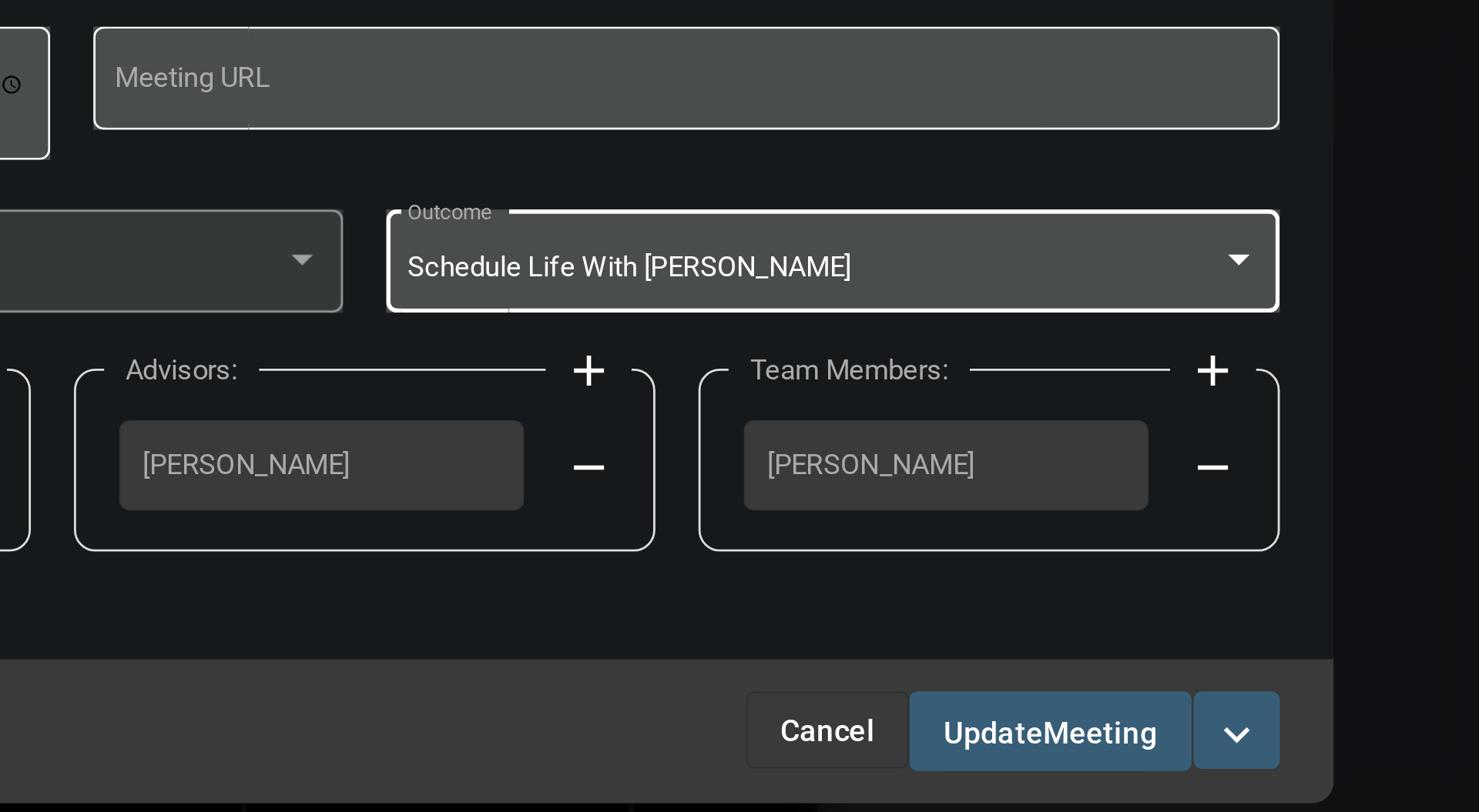
click at [1052, 400] on div at bounding box center [1052, 400] width 7 height 4
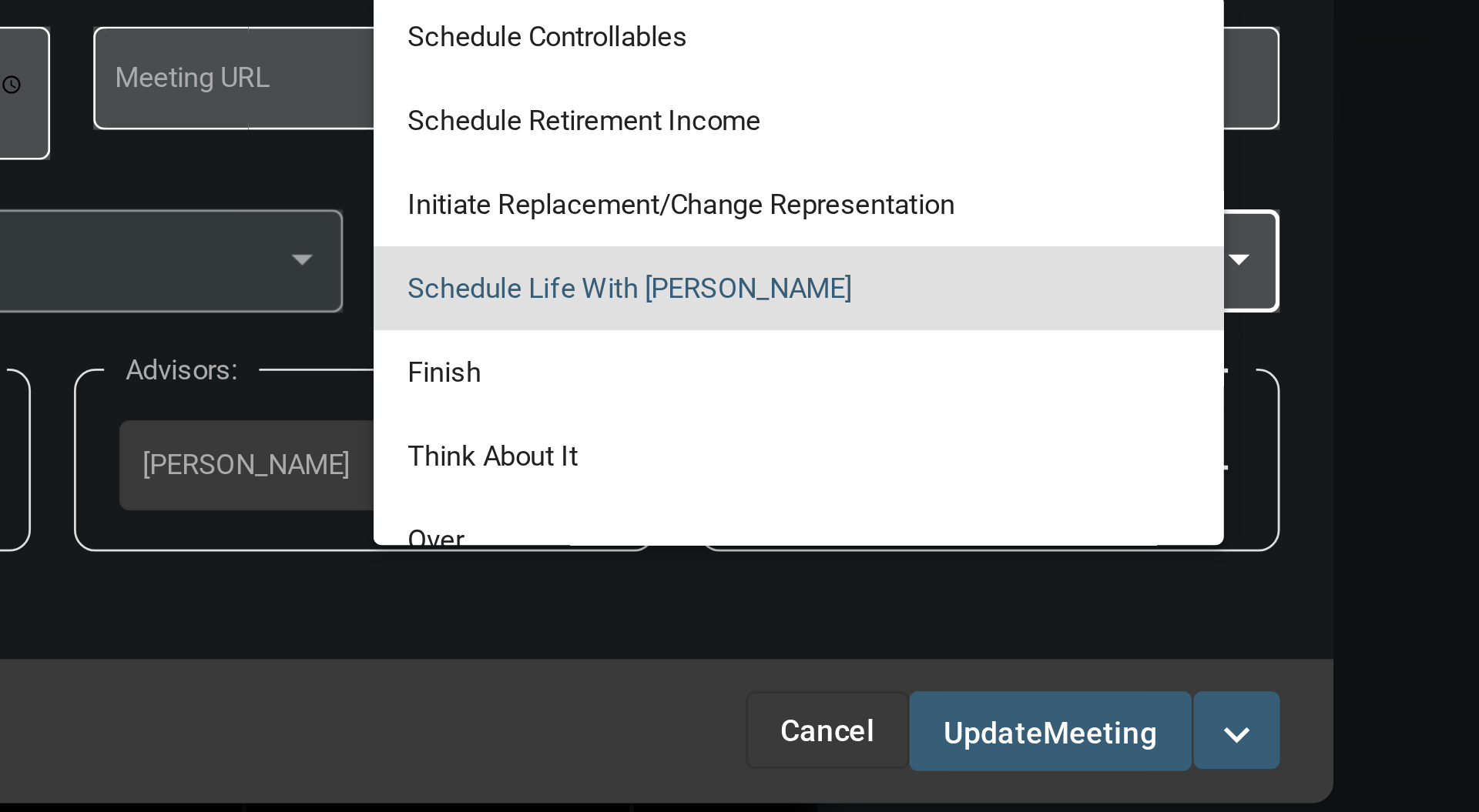
scroll to position [7, 0]
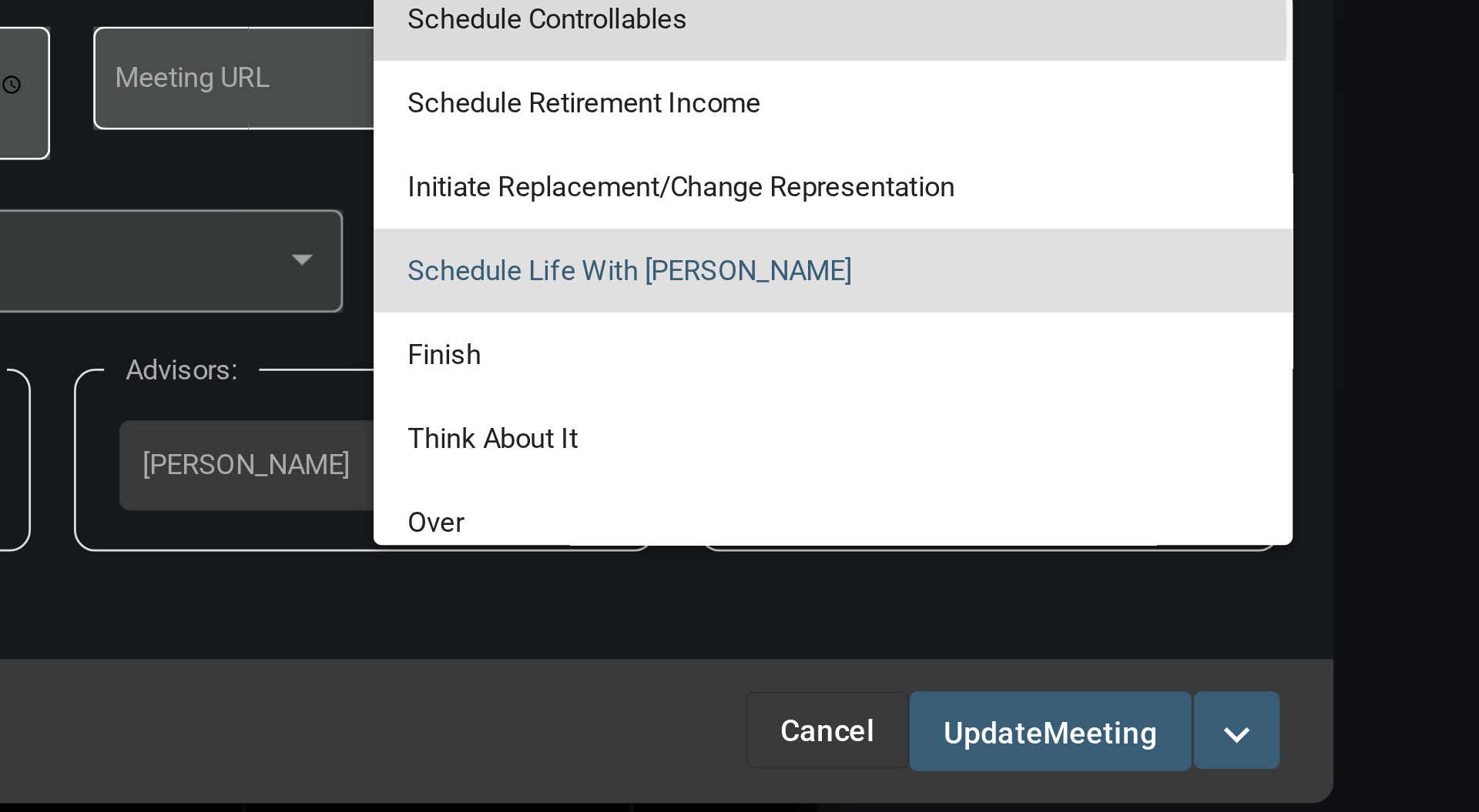
click at [845, 316] on span "Schedule Controllables" at bounding box center [906, 313] width 305 height 30
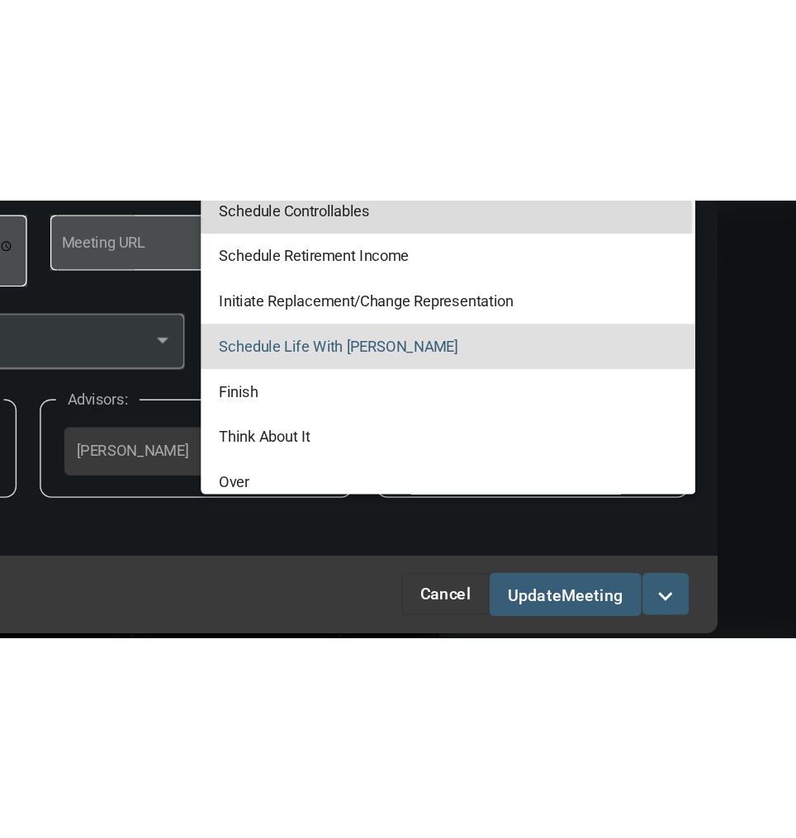
scroll to position [0, 0]
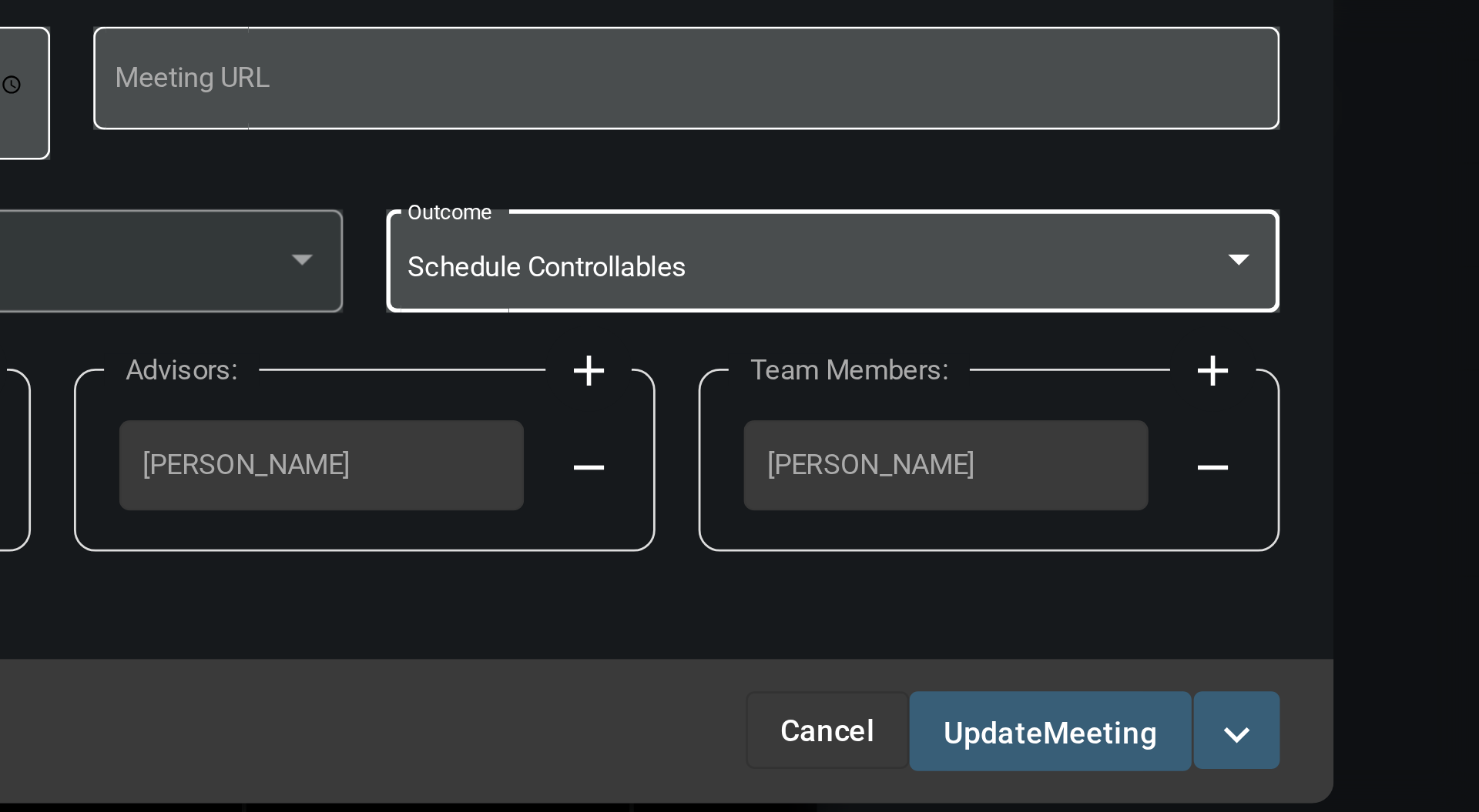
click at [993, 570] on span "Meeting" at bounding box center [1002, 569] width 41 height 12
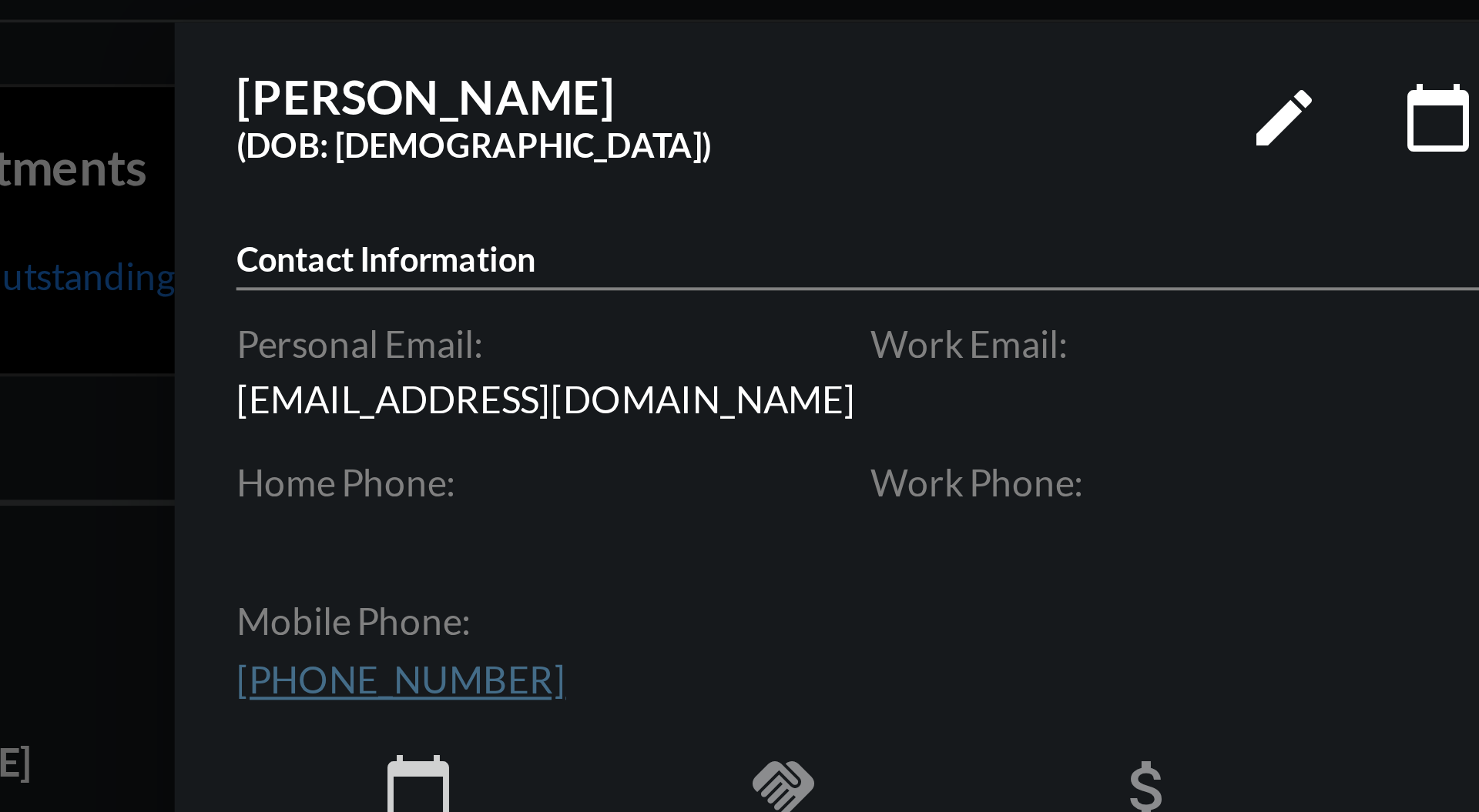
click at [1180, 60] on mat-icon "edit" at bounding box center [1179, 62] width 19 height 19
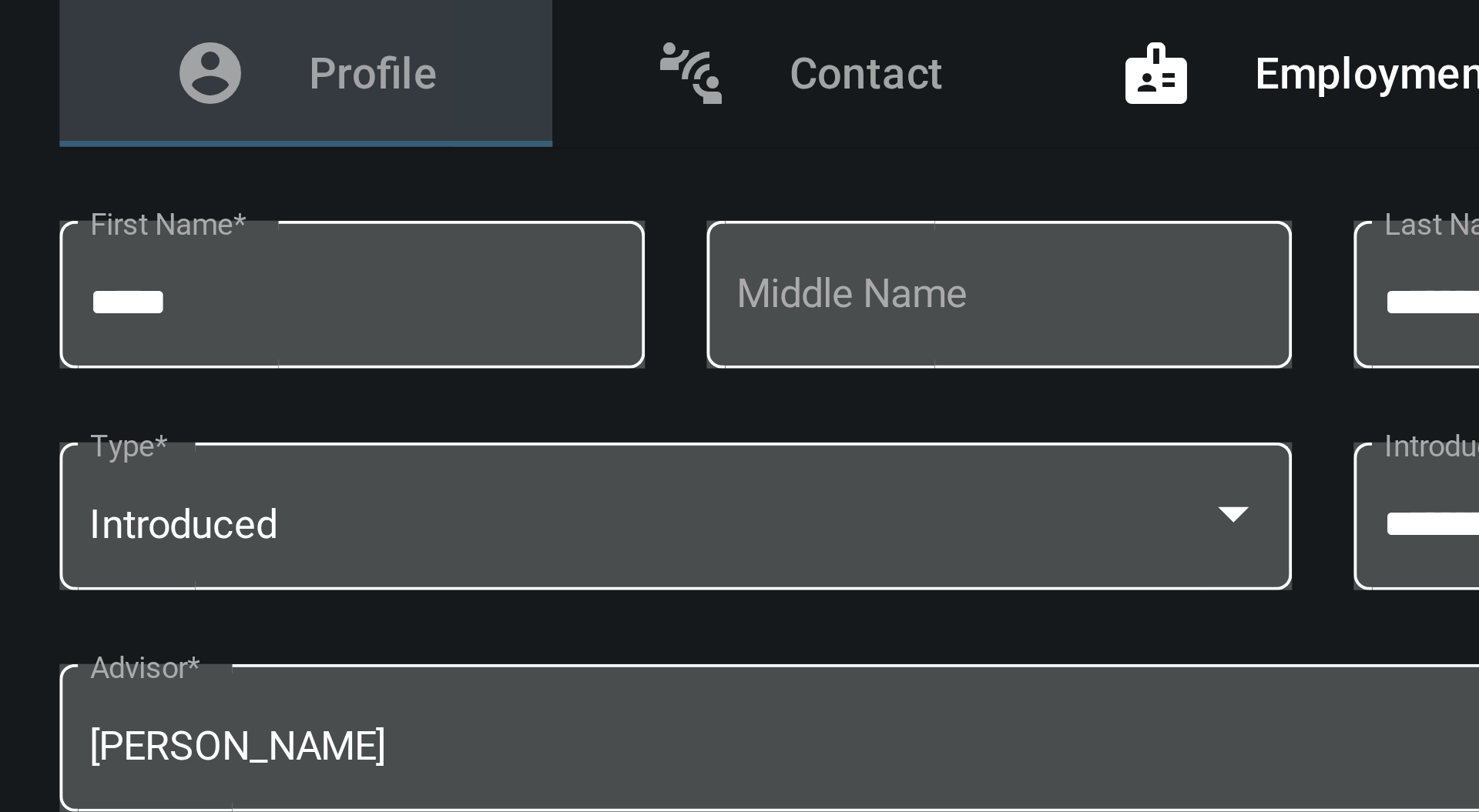
click at [685, 246] on span "Employment" at bounding box center [684, 248] width 62 height 12
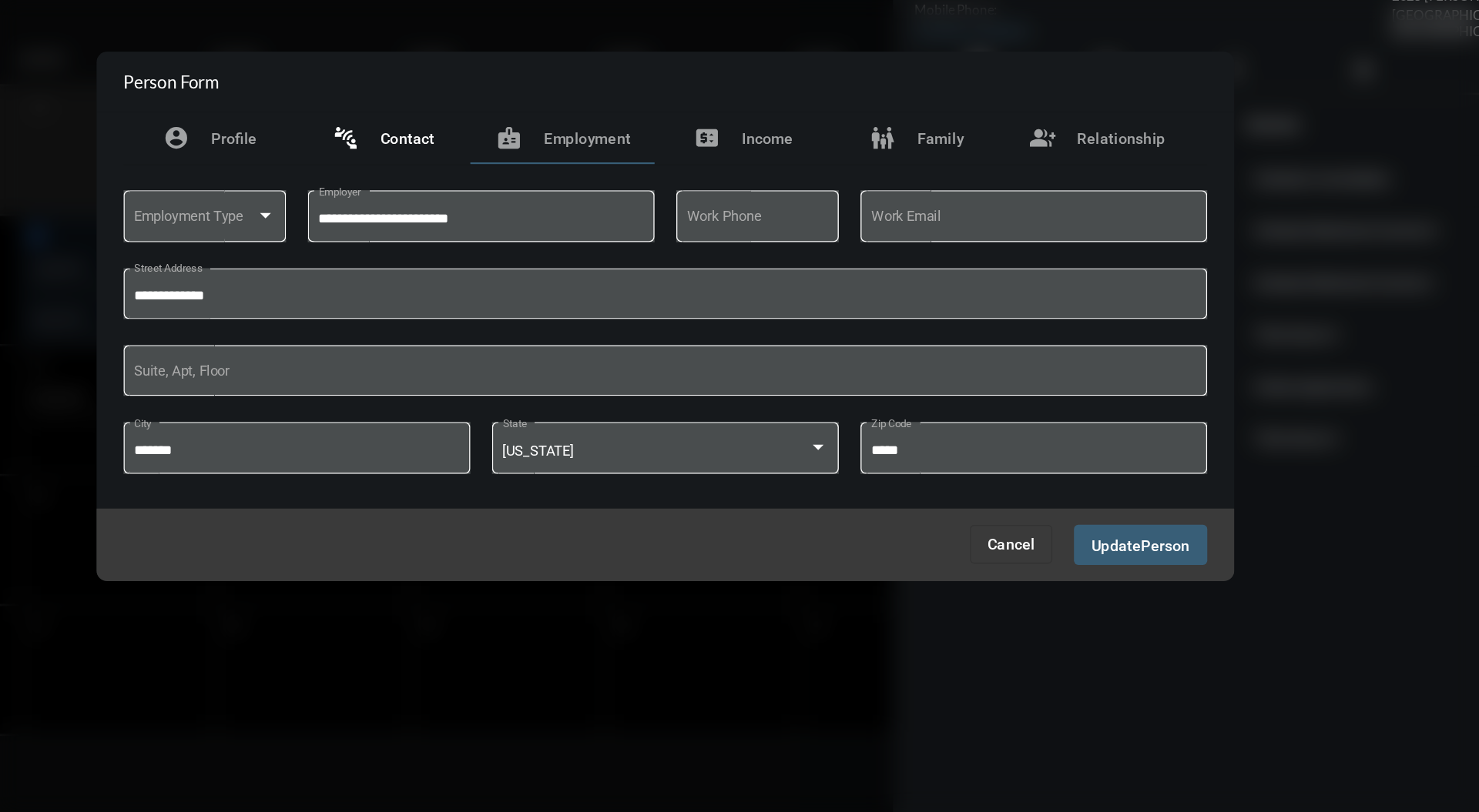
click at [558, 290] on div "connect_without_contact Contact" at bounding box center [539, 280] width 123 height 37
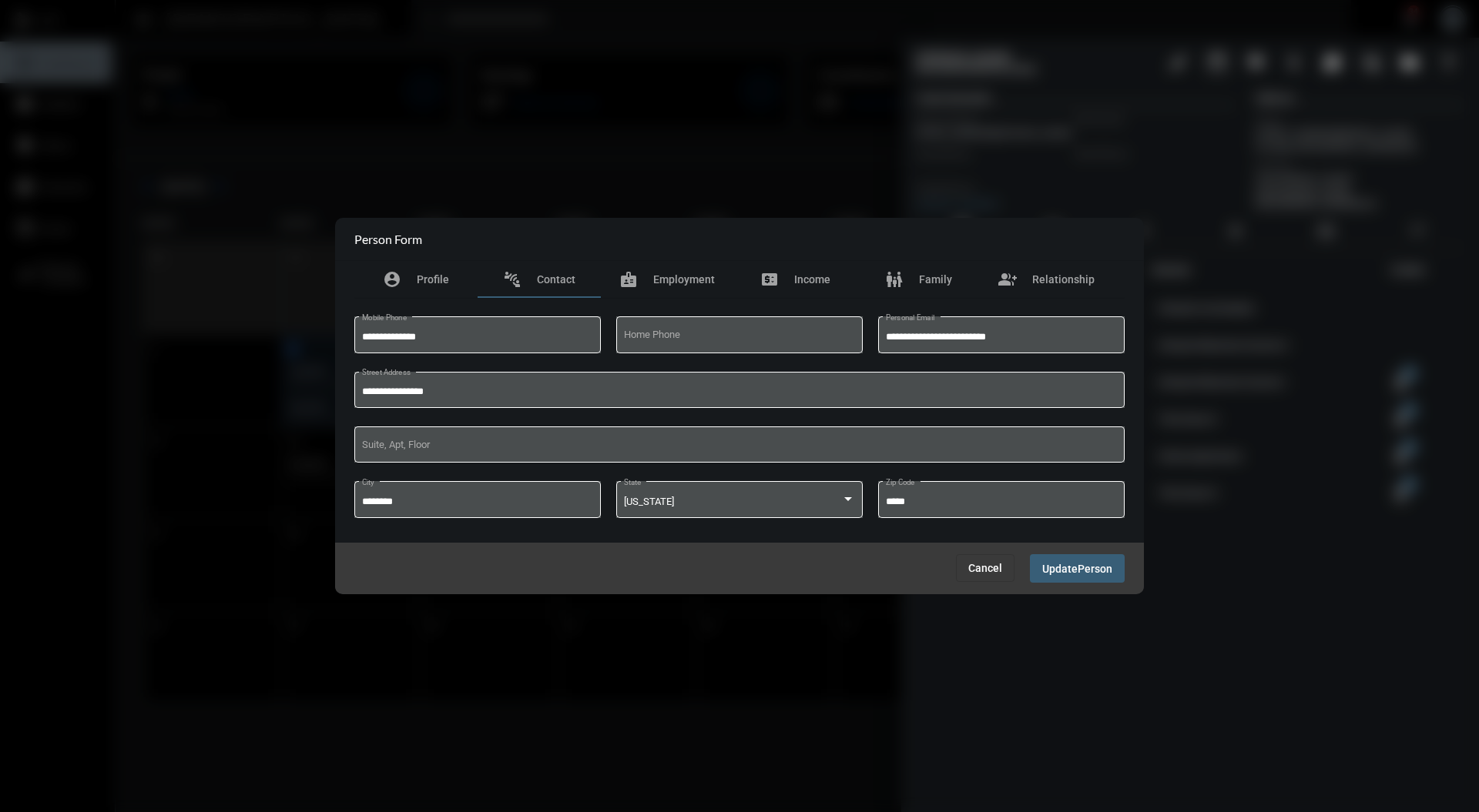
click at [984, 571] on span "Cancel" at bounding box center [985, 568] width 34 height 12
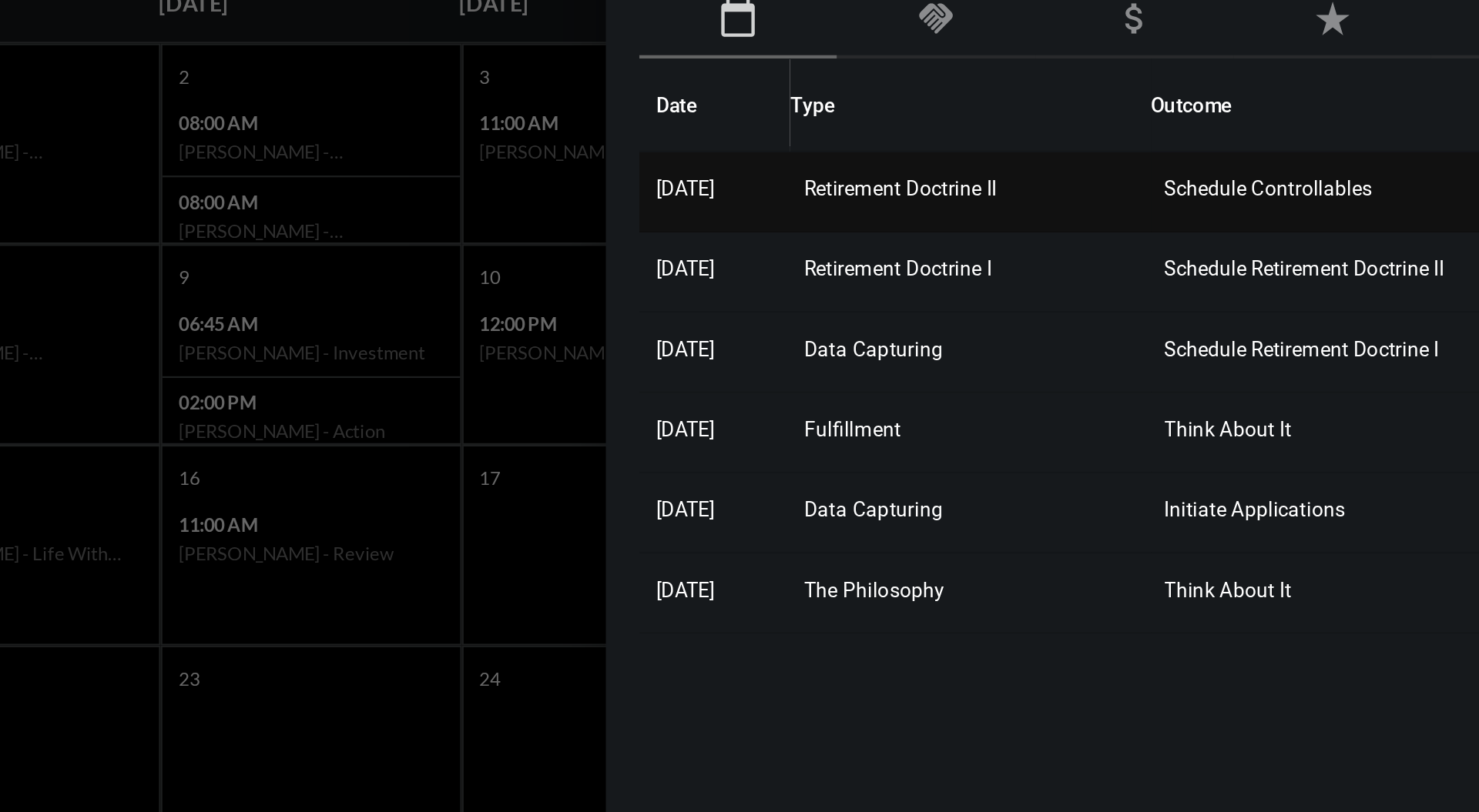
click at [1206, 305] on span "Schedule Controllables" at bounding box center [1206, 309] width 95 height 11
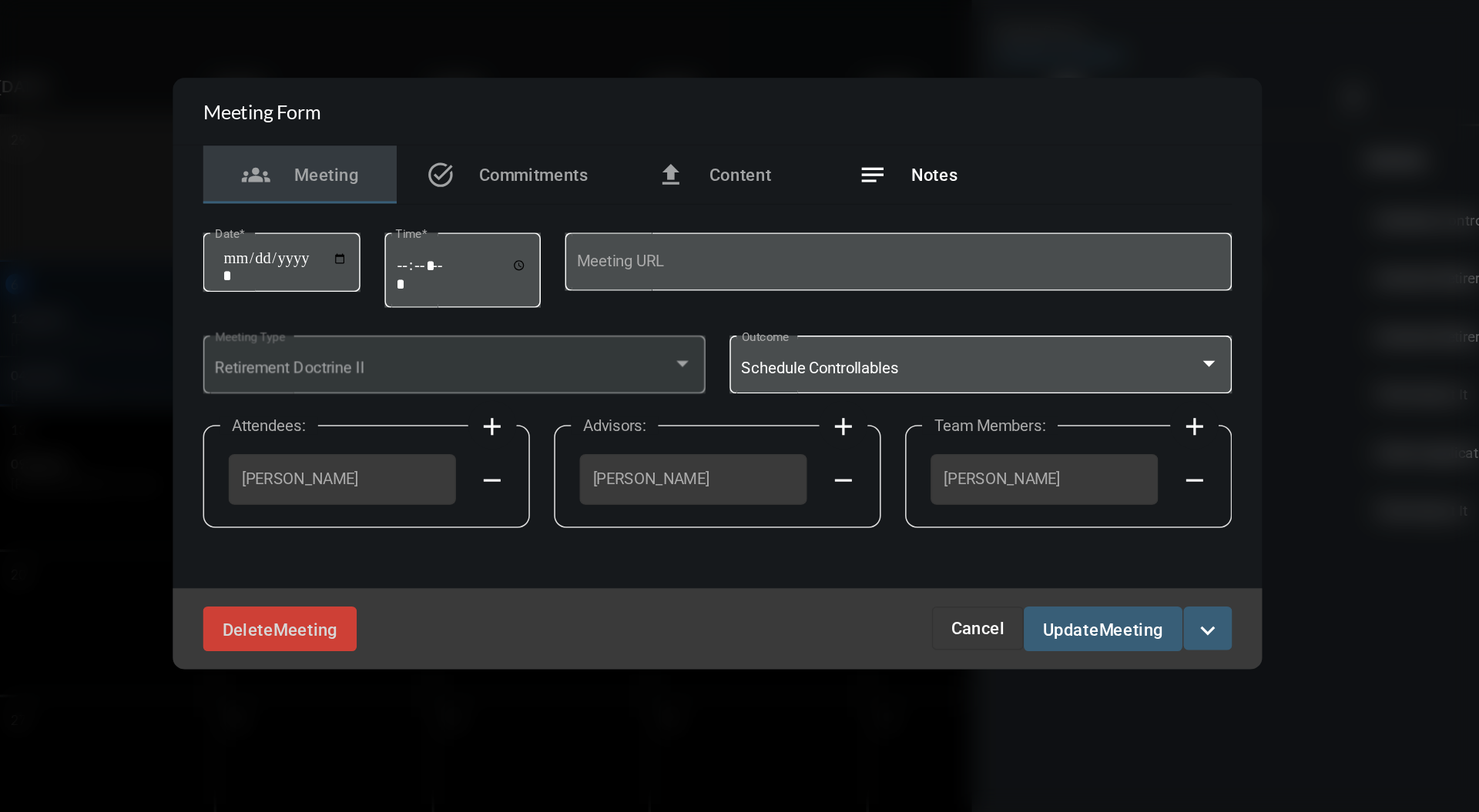
click at [867, 278] on span "Notes" at bounding box center [877, 279] width 29 height 12
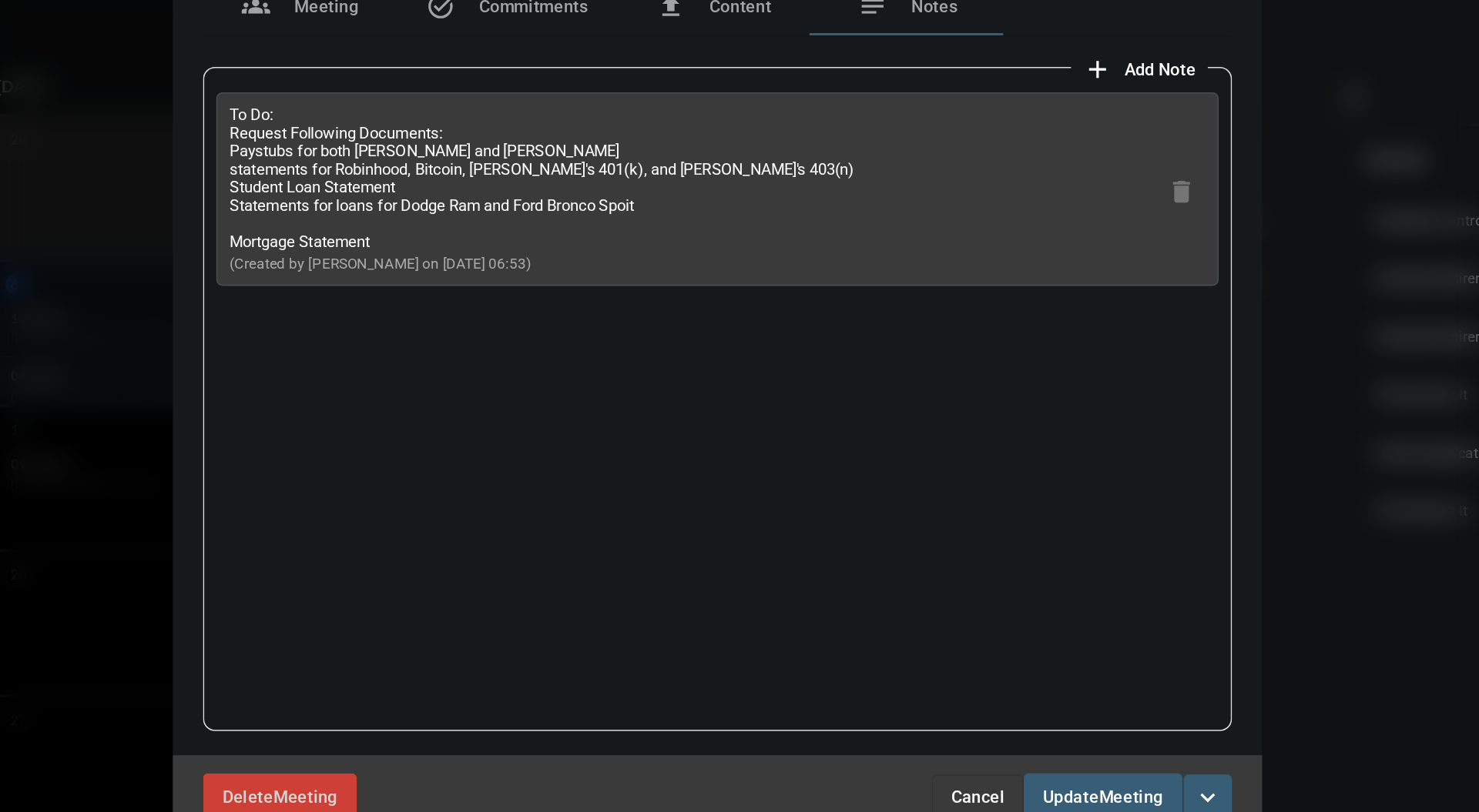
click at [1007, 210] on span "Add Note" at bounding box center [1020, 212] width 46 height 12
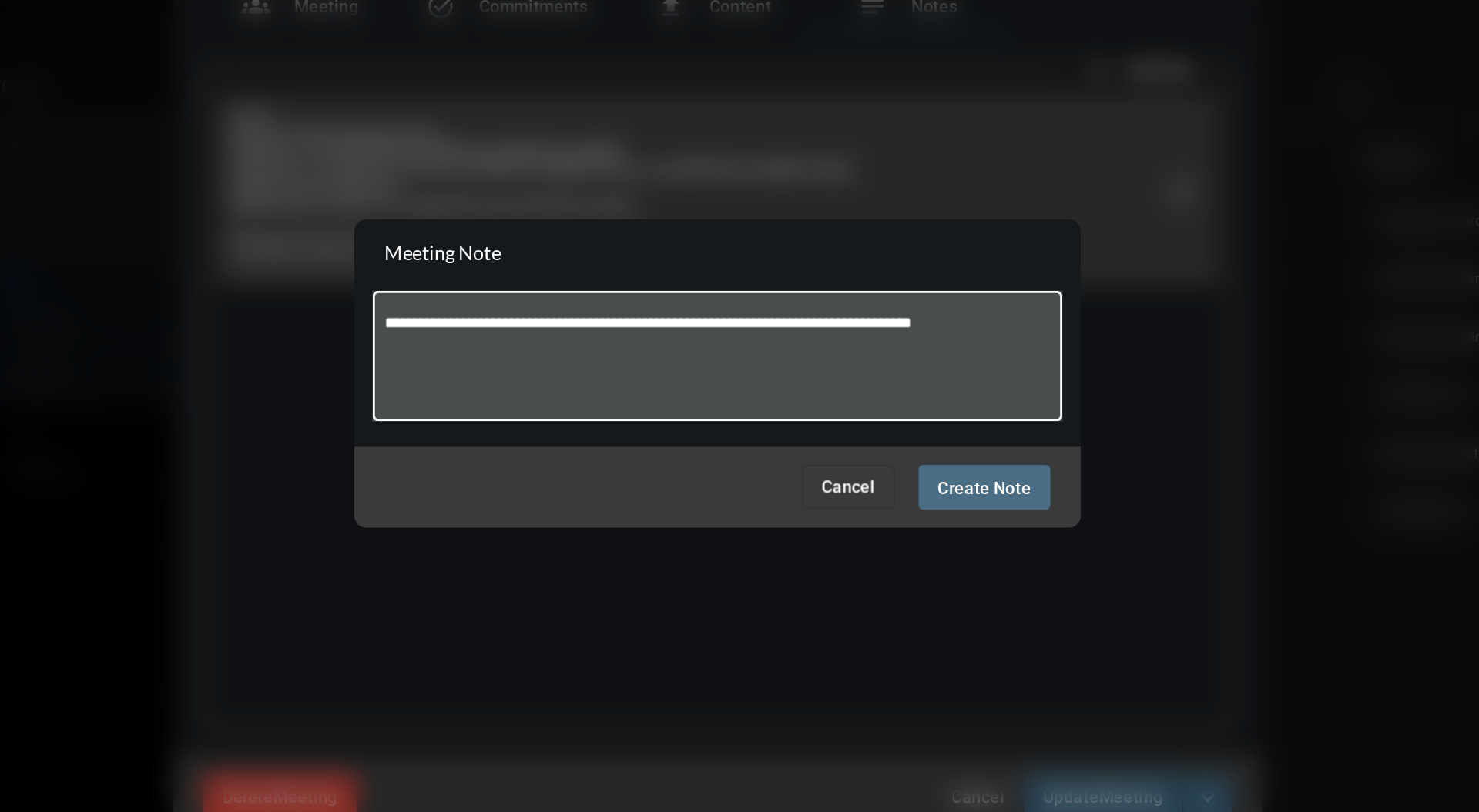
type textarea "**********"
click at [909, 484] on span "Create Note" at bounding box center [909, 478] width 60 height 12
